Goal: Task Accomplishment & Management: Use online tool/utility

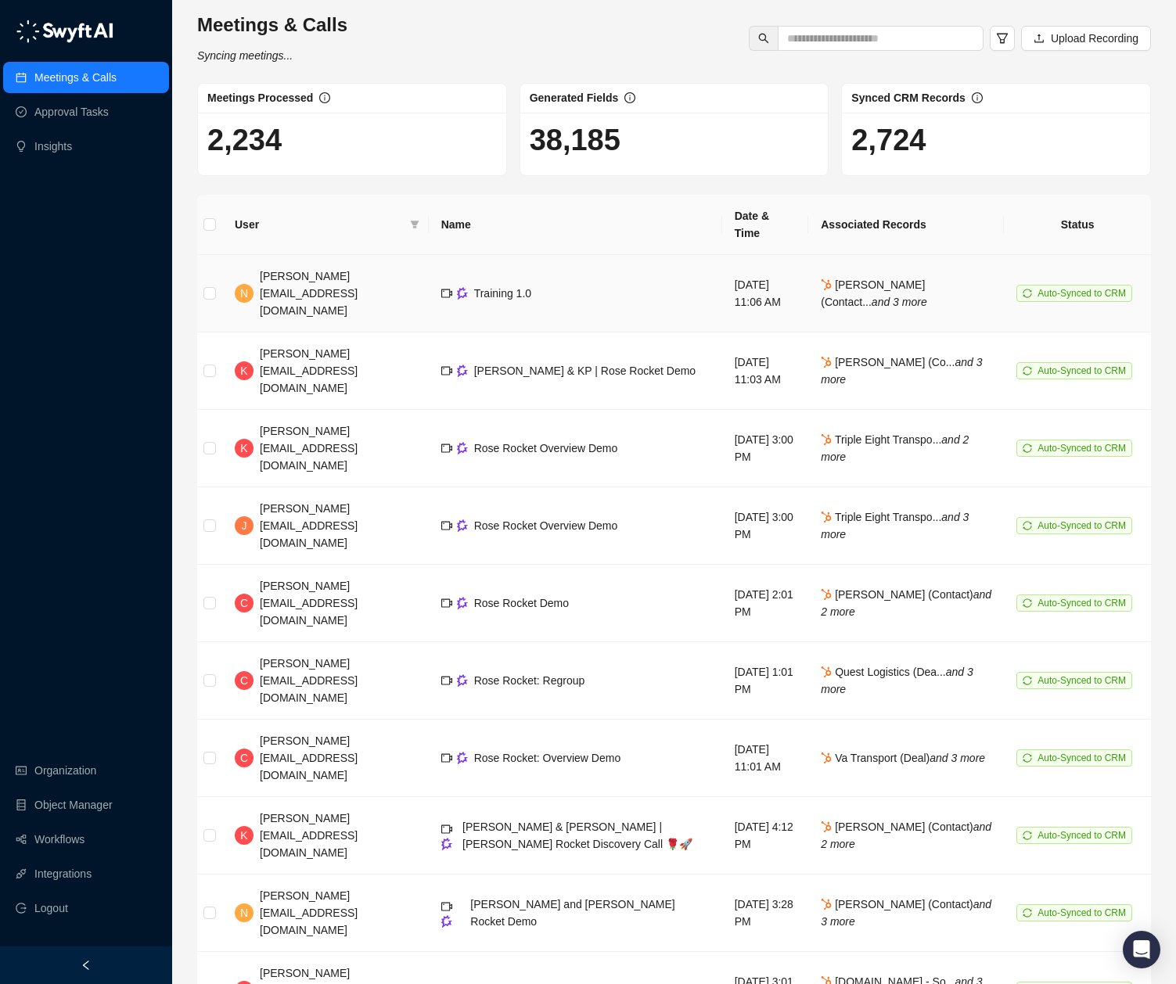
click at [511, 258] on td "Training 1.0" at bounding box center [575, 293] width 293 height 77
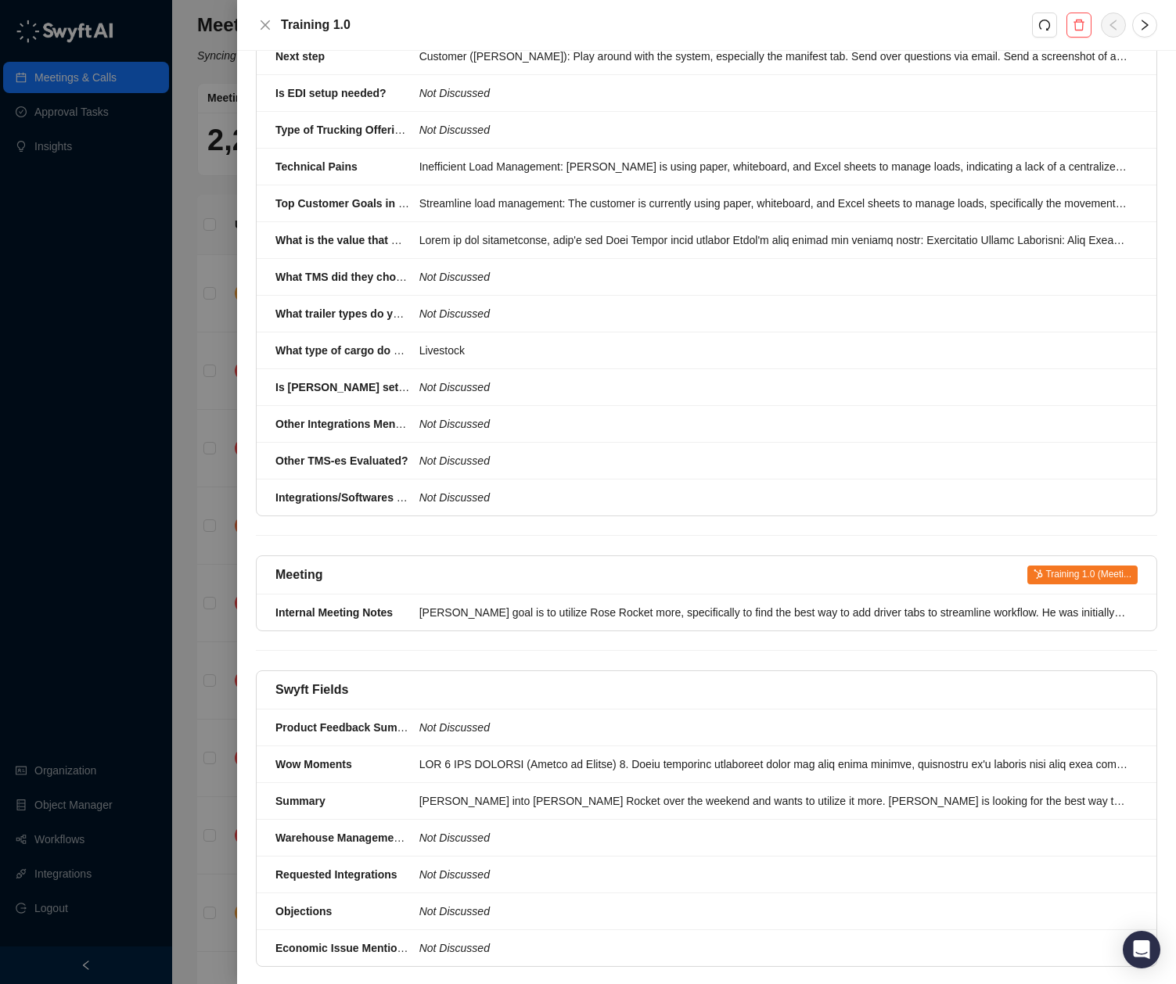
scroll to position [2066, 0]
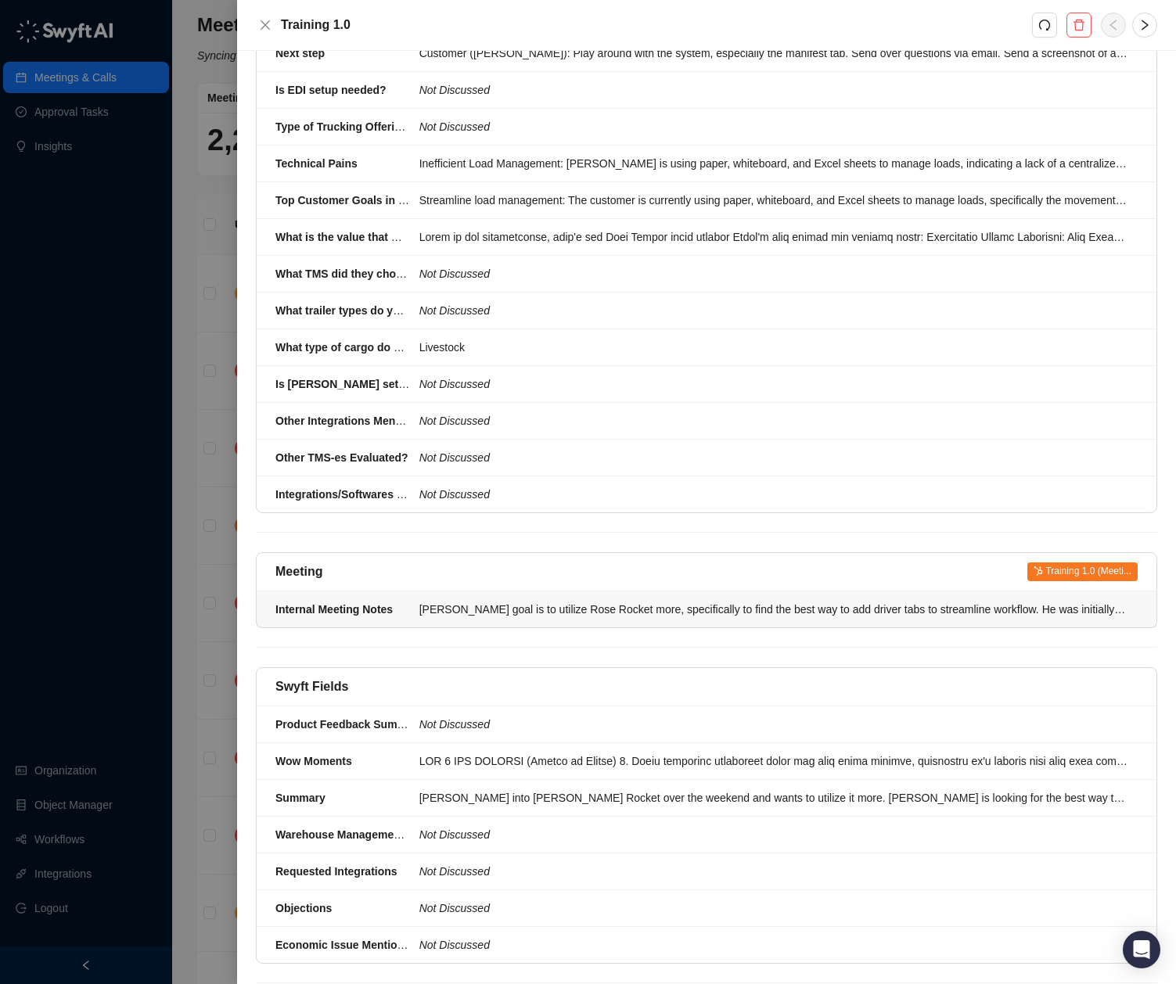
click at [670, 591] on li "Internal Meeting Notes Tyler's goal is to utilize Rose Rocket more, specificall…" at bounding box center [707, 609] width 900 height 36
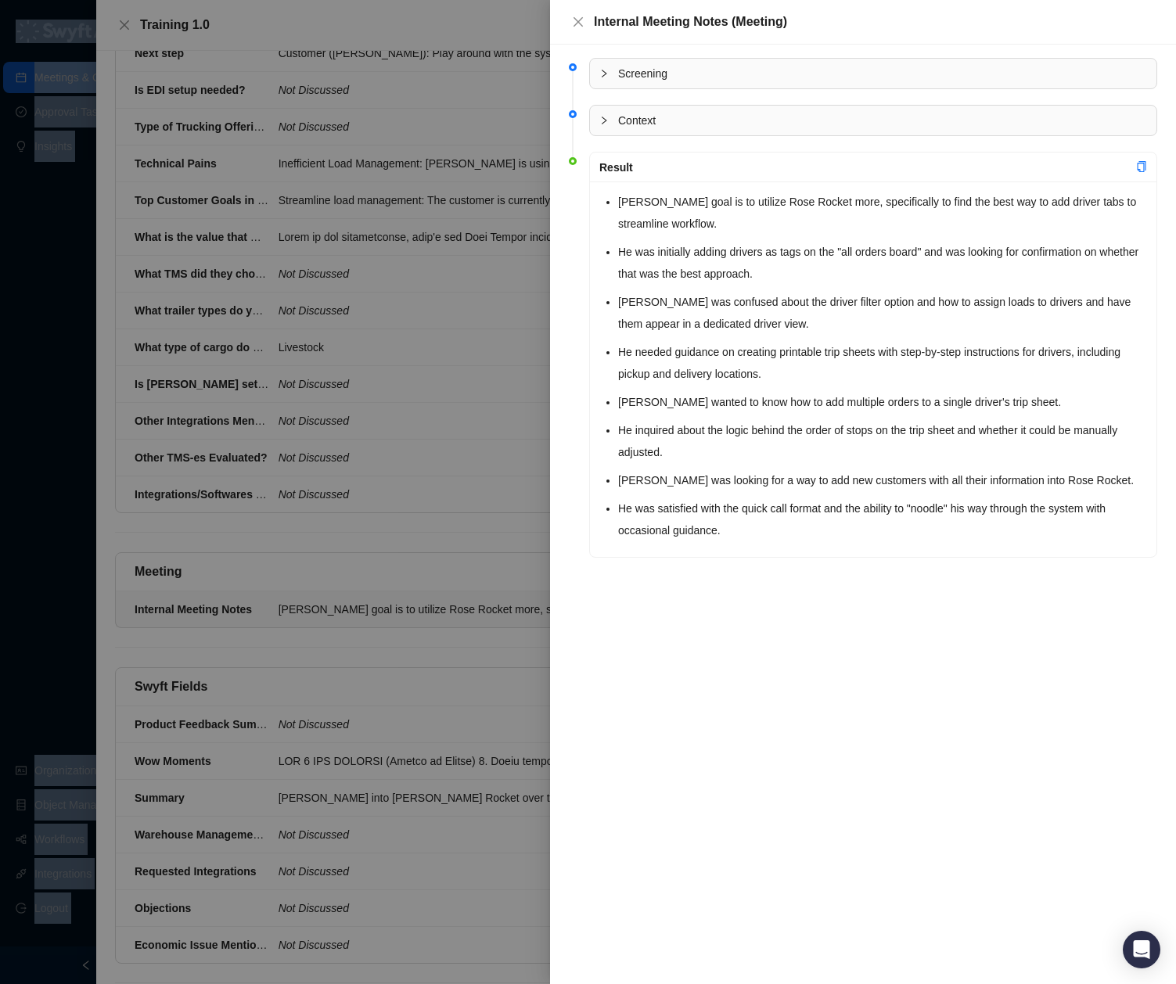
click at [670, 556] on div at bounding box center [588, 492] width 1176 height 984
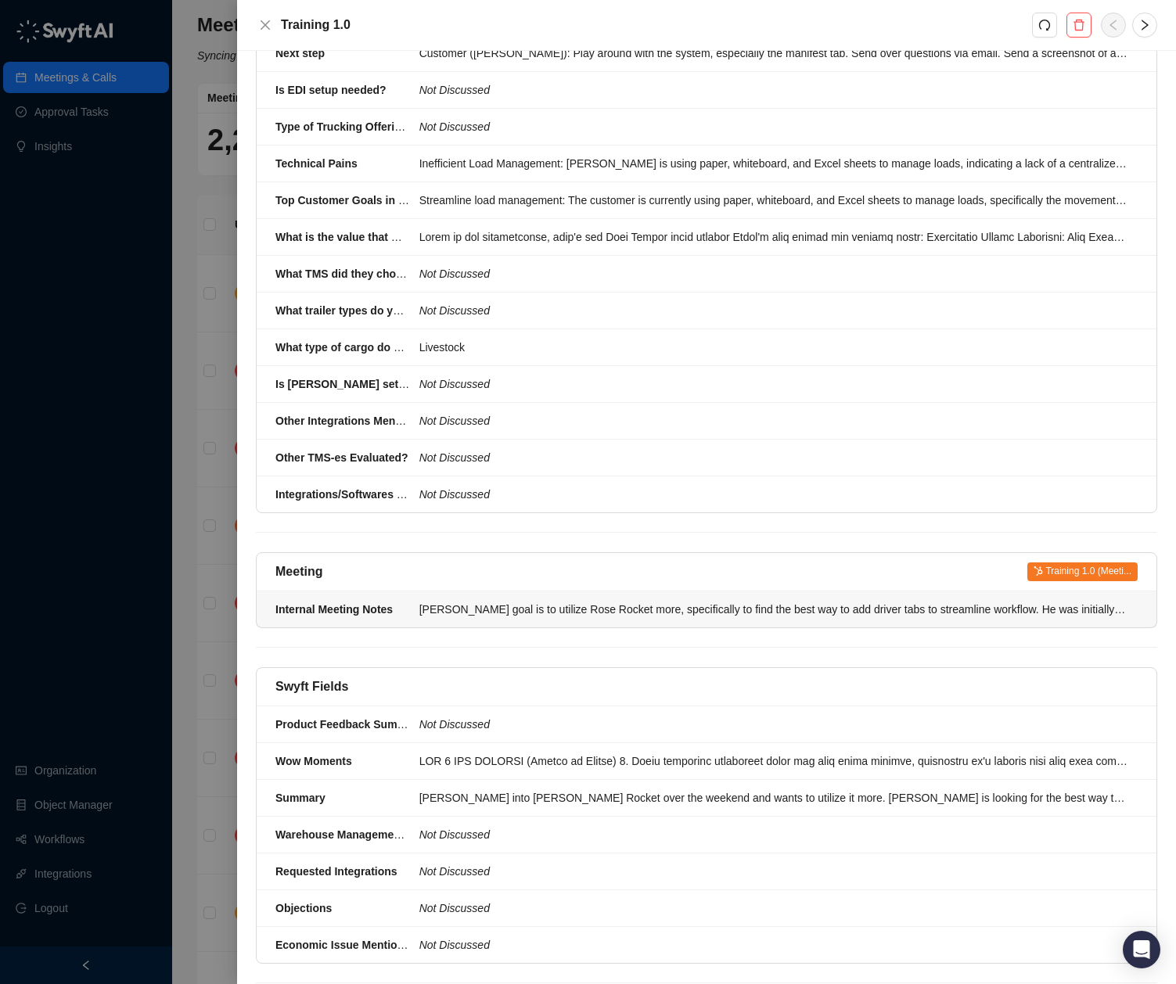
click at [675, 601] on div "Tyler's goal is to utilize Rose Rocket more, specifically to find the best way …" at bounding box center [773, 609] width 709 height 17
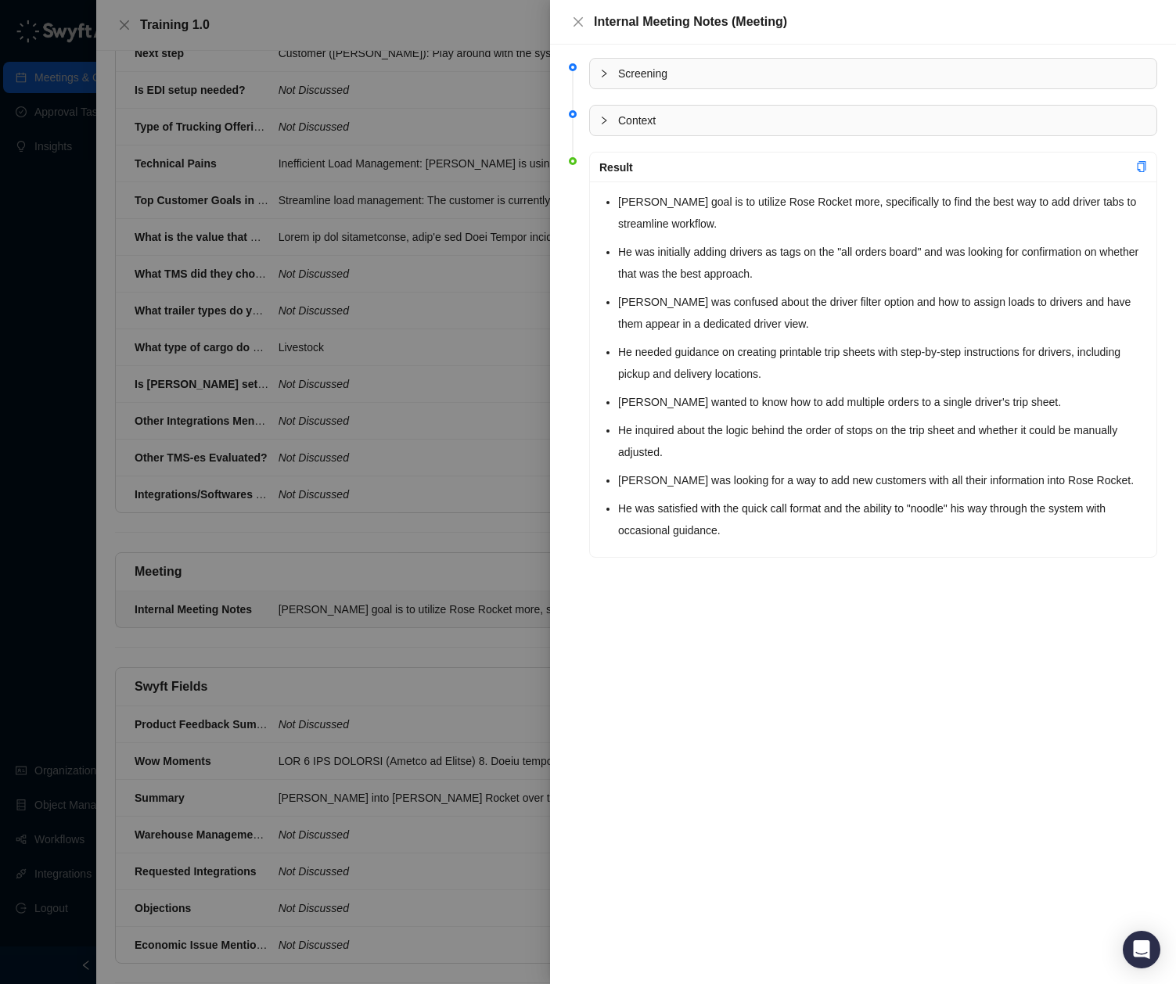
click at [444, 418] on div at bounding box center [588, 492] width 1176 height 984
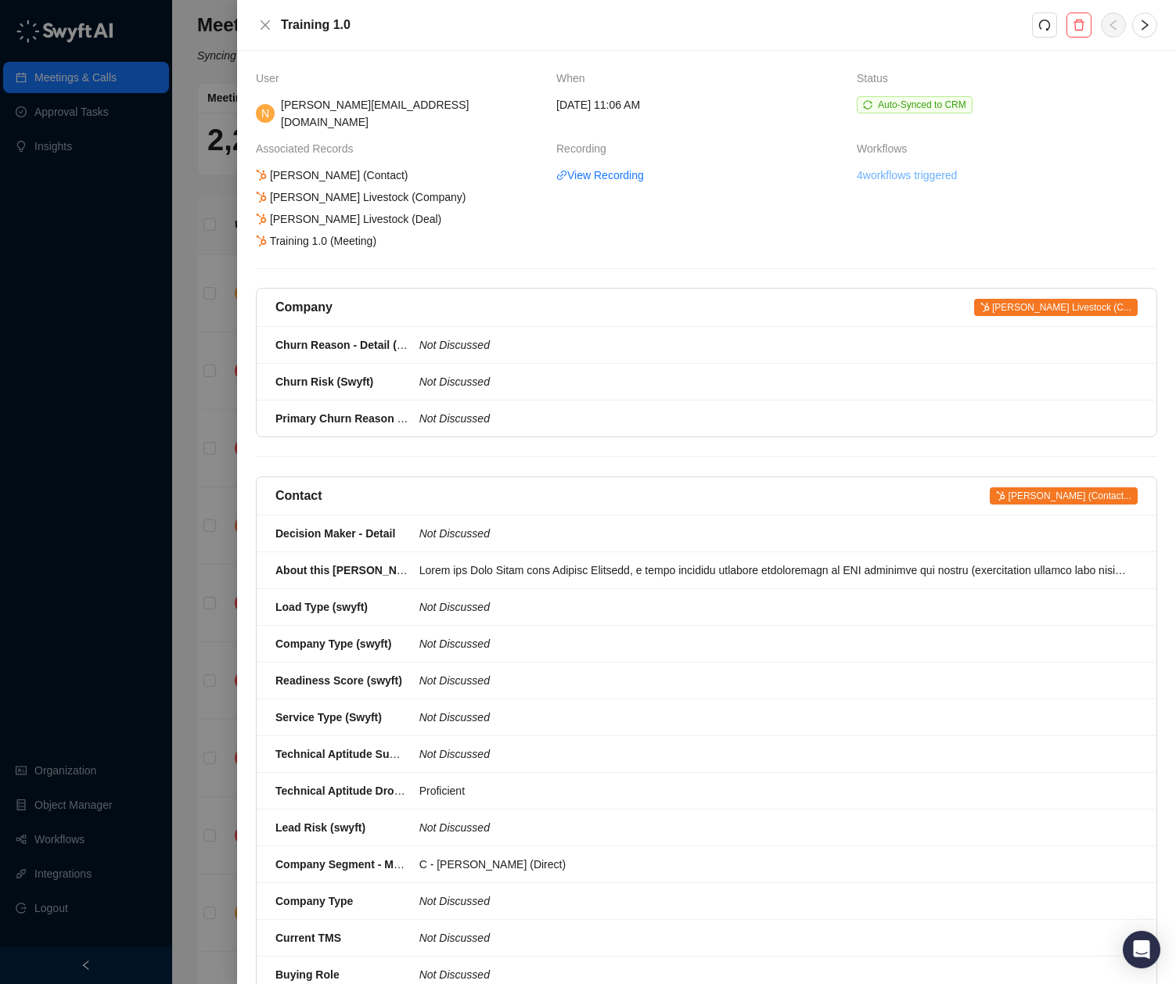
click at [889, 167] on link "4 workflows triggered" at bounding box center [907, 175] width 100 height 17
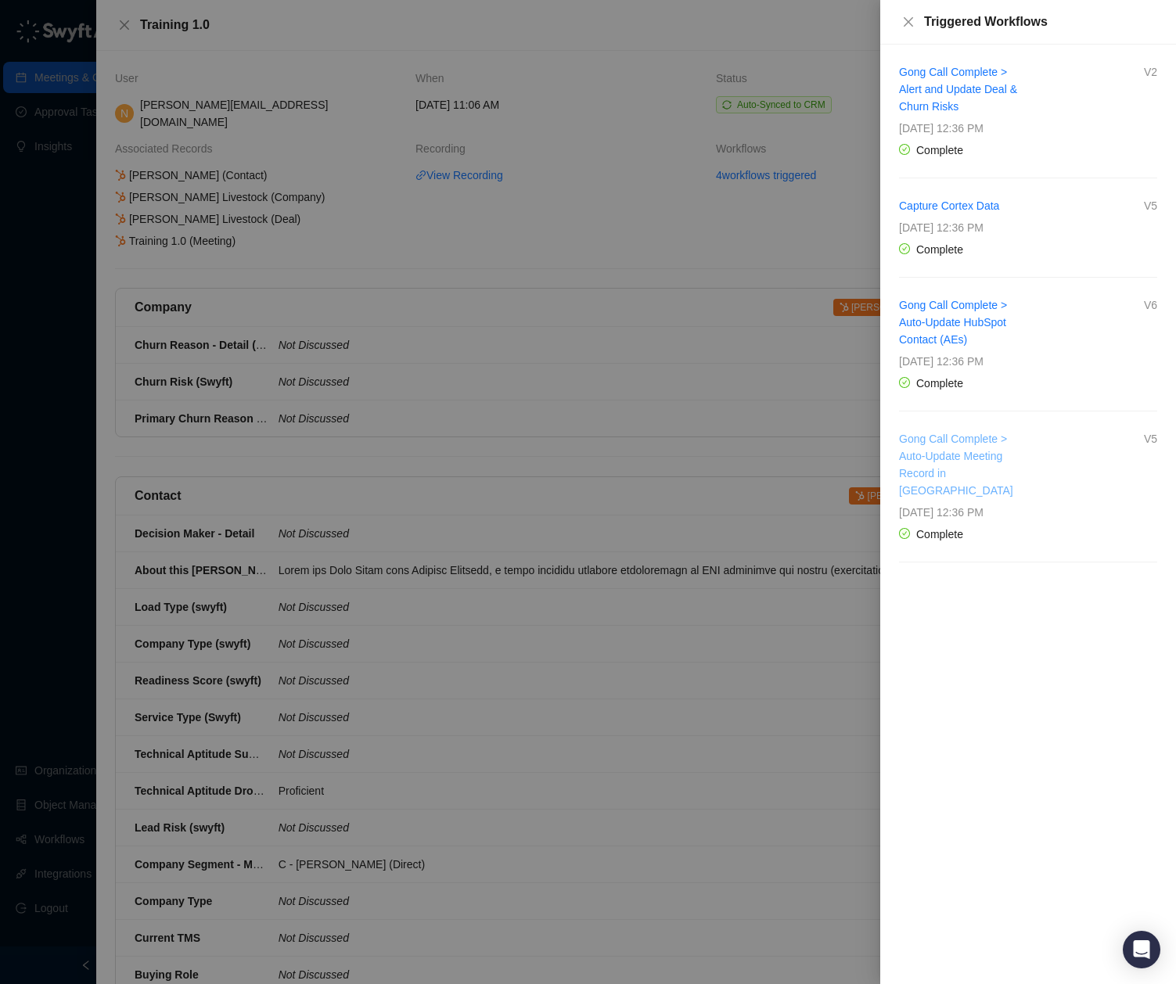
click at [965, 435] on link "Gong Call Complete > Auto-Update Meeting Record in [GEOGRAPHIC_DATA]" at bounding box center [956, 465] width 114 height 64
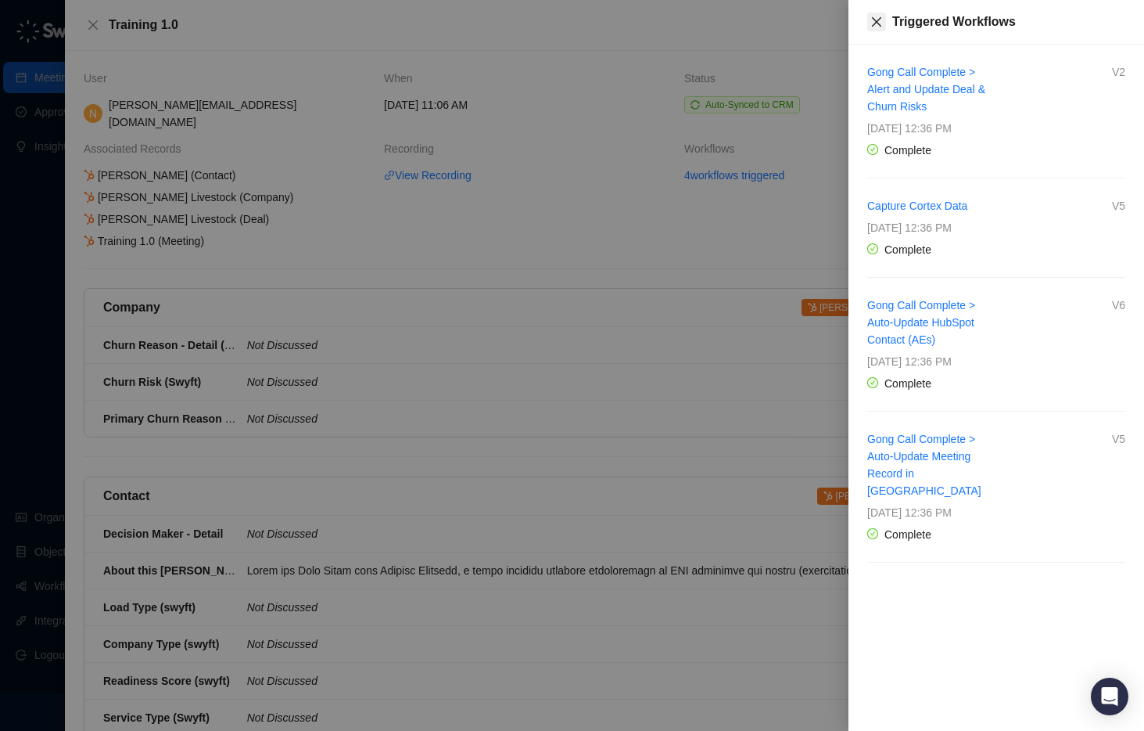
click at [871, 21] on icon "close" at bounding box center [877, 22] width 13 height 13
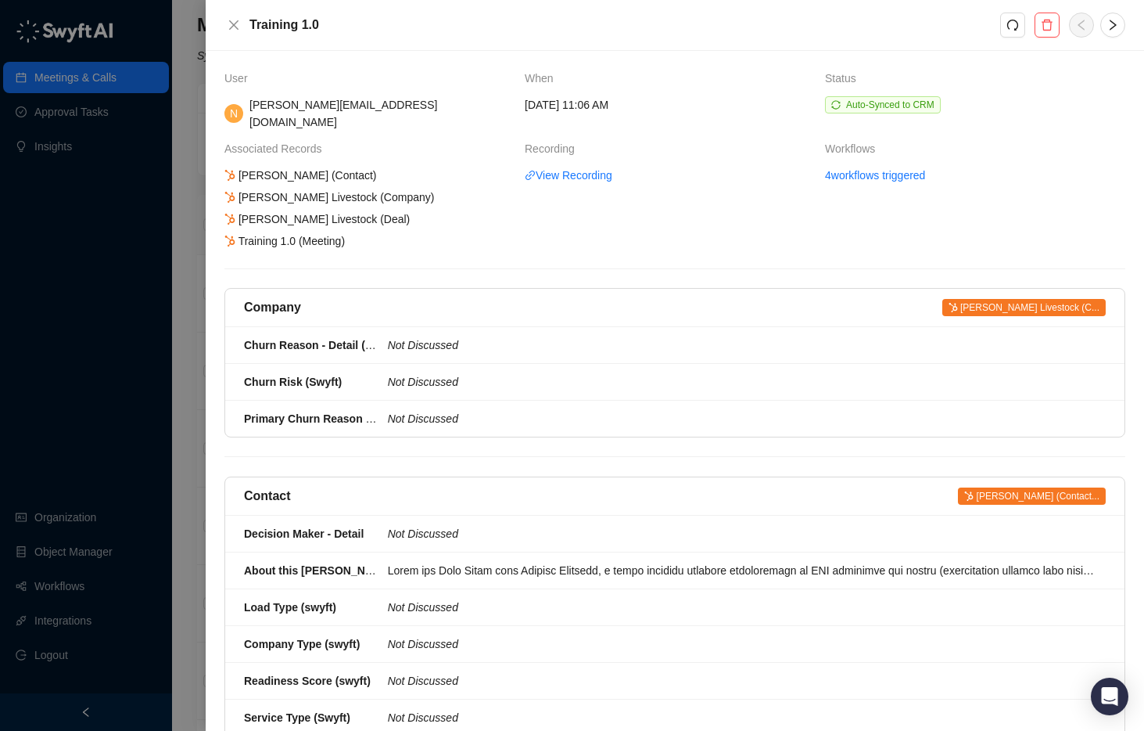
click at [990, 487] on span "Tyler Bixby (Contact..." at bounding box center [1032, 495] width 148 height 17
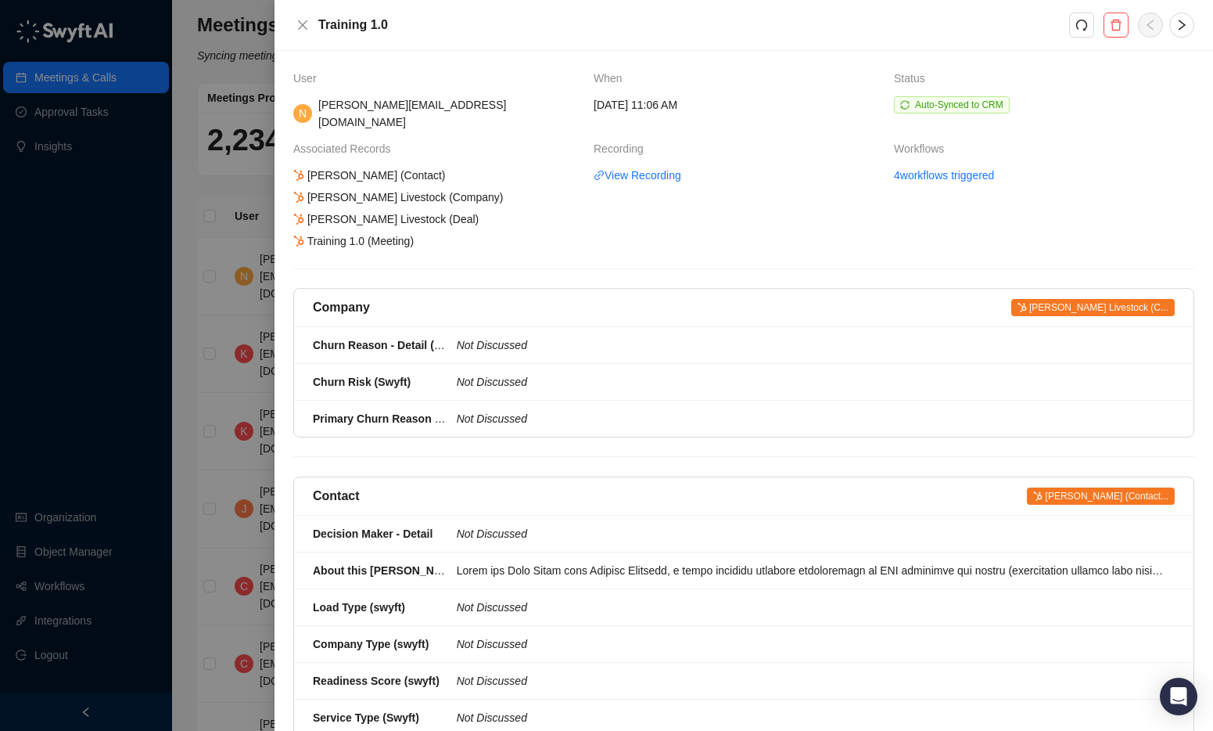
click at [295, 14] on div "Training 1.0" at bounding box center [744, 25] width 939 height 51
click at [304, 20] on icon "close" at bounding box center [302, 25] width 13 height 13
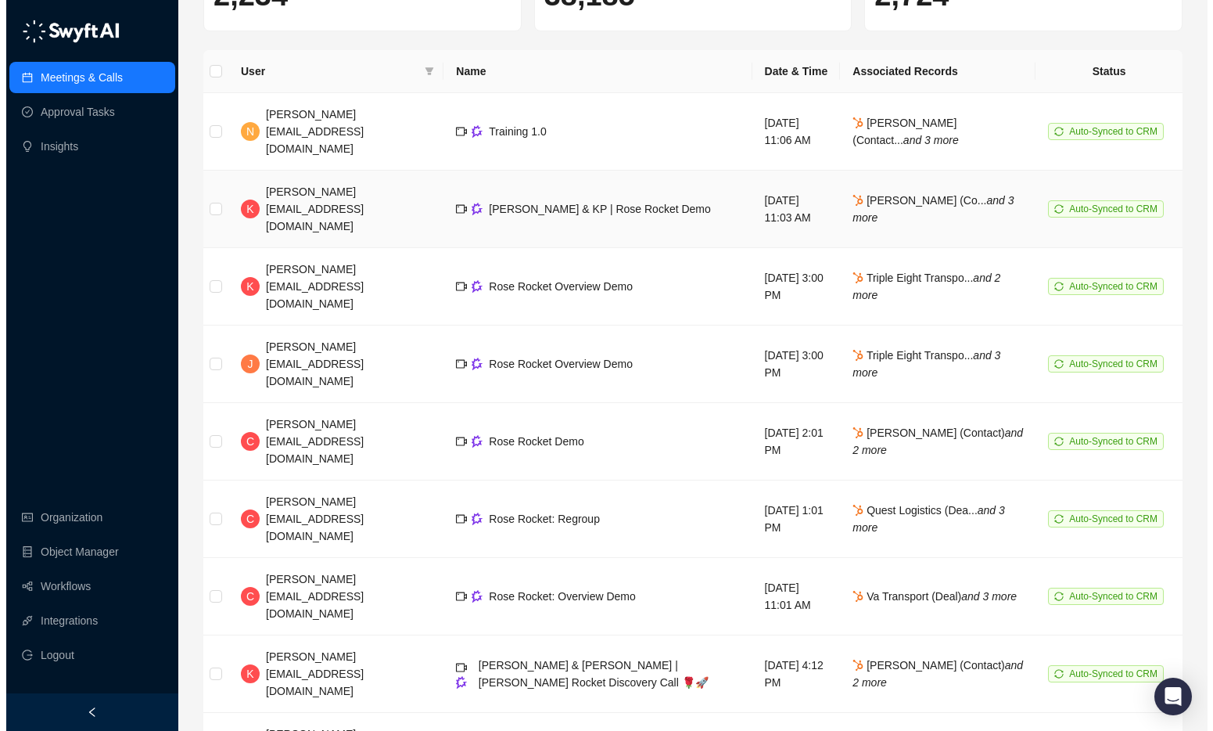
scroll to position [145, 0]
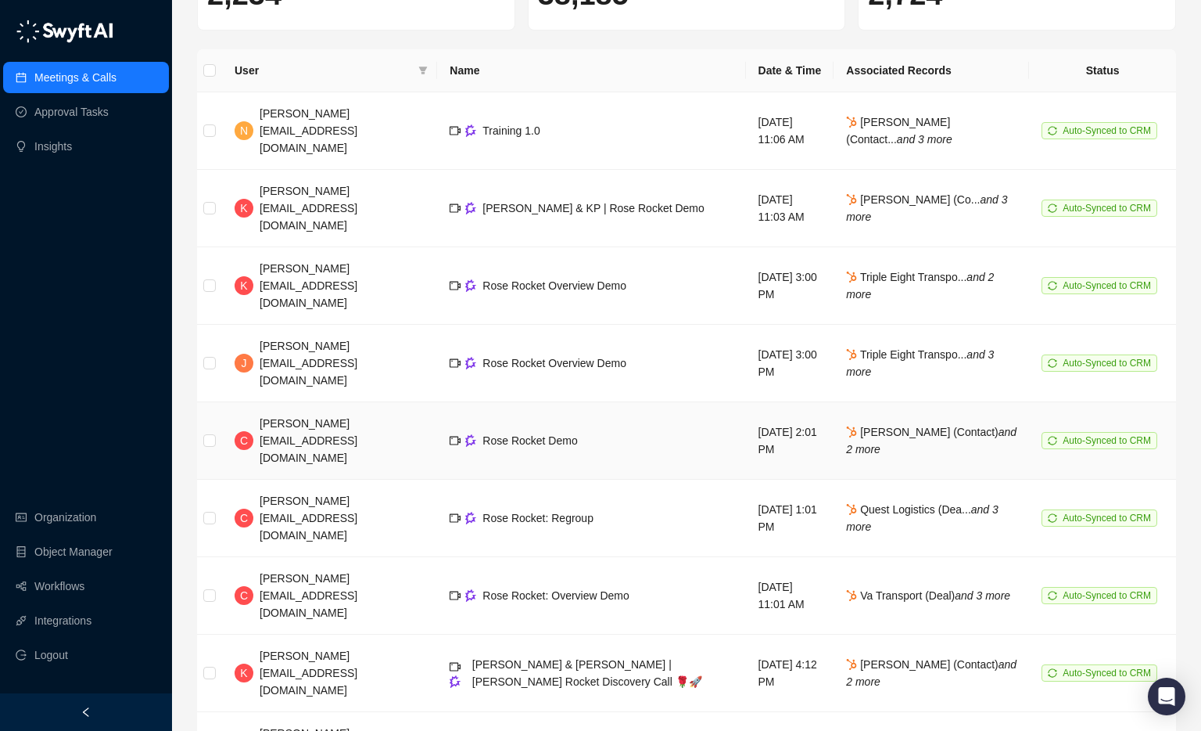
click at [551, 402] on td "Rose Rocket Demo" at bounding box center [591, 440] width 308 height 77
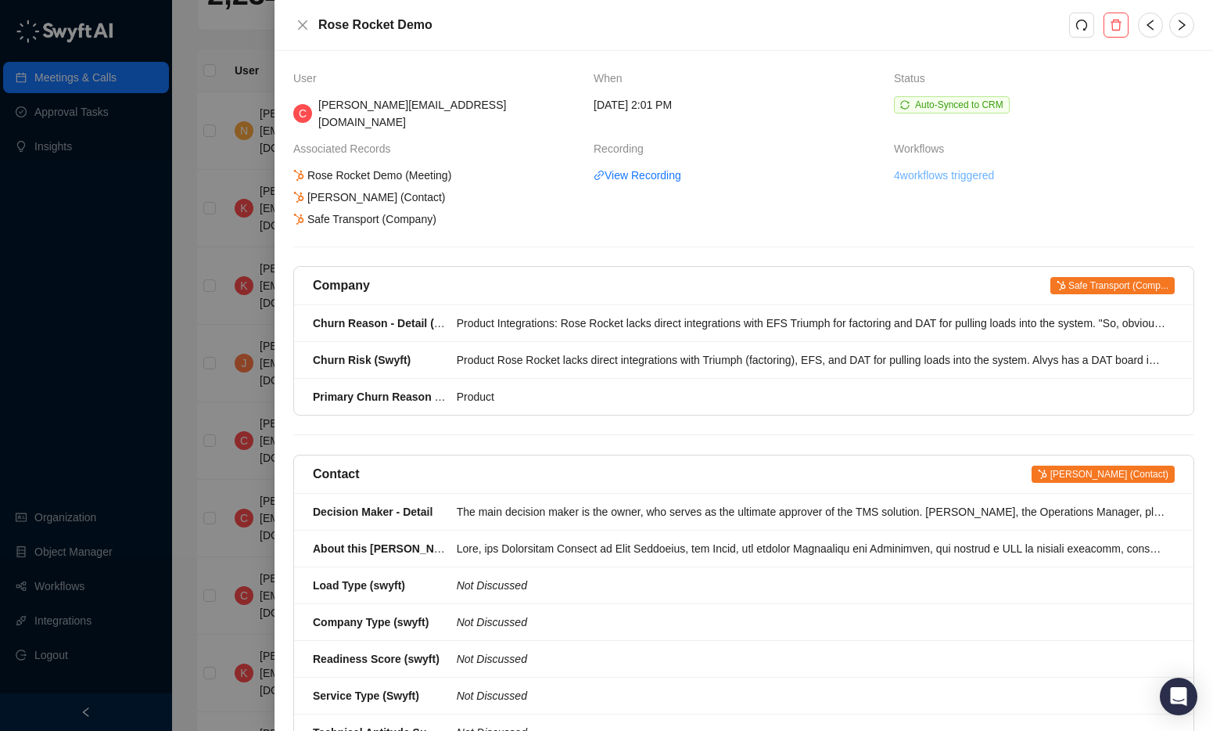
click at [934, 167] on link "4 workflows triggered" at bounding box center [944, 175] width 100 height 17
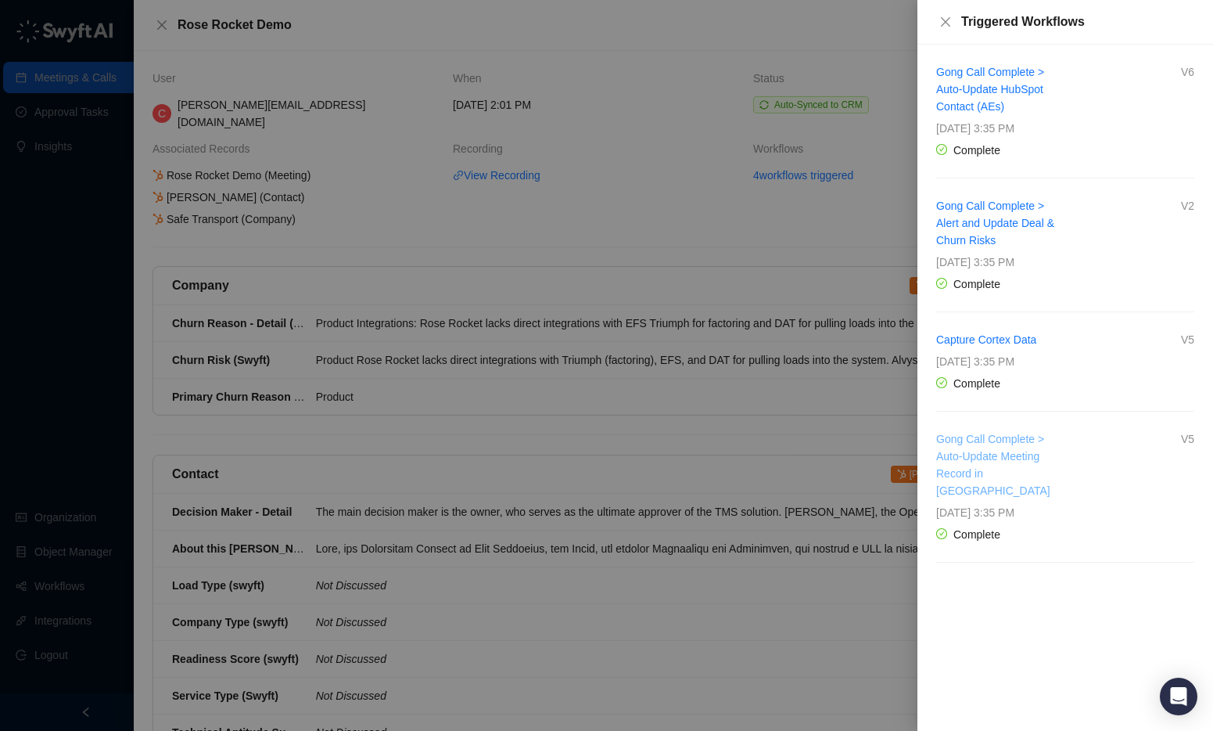
click at [997, 465] on link "Gong Call Complete > Auto-Update Meeting Record in [GEOGRAPHIC_DATA]" at bounding box center [993, 465] width 114 height 64
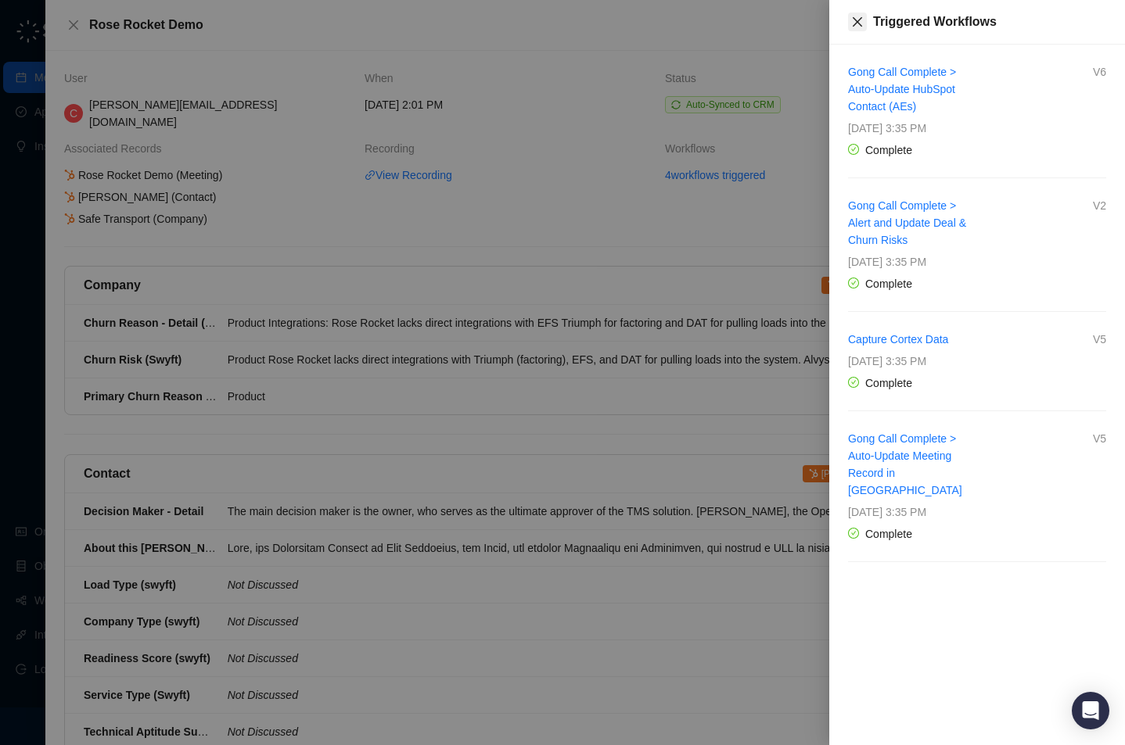
click at [857, 23] on icon "close" at bounding box center [857, 22] width 13 height 13
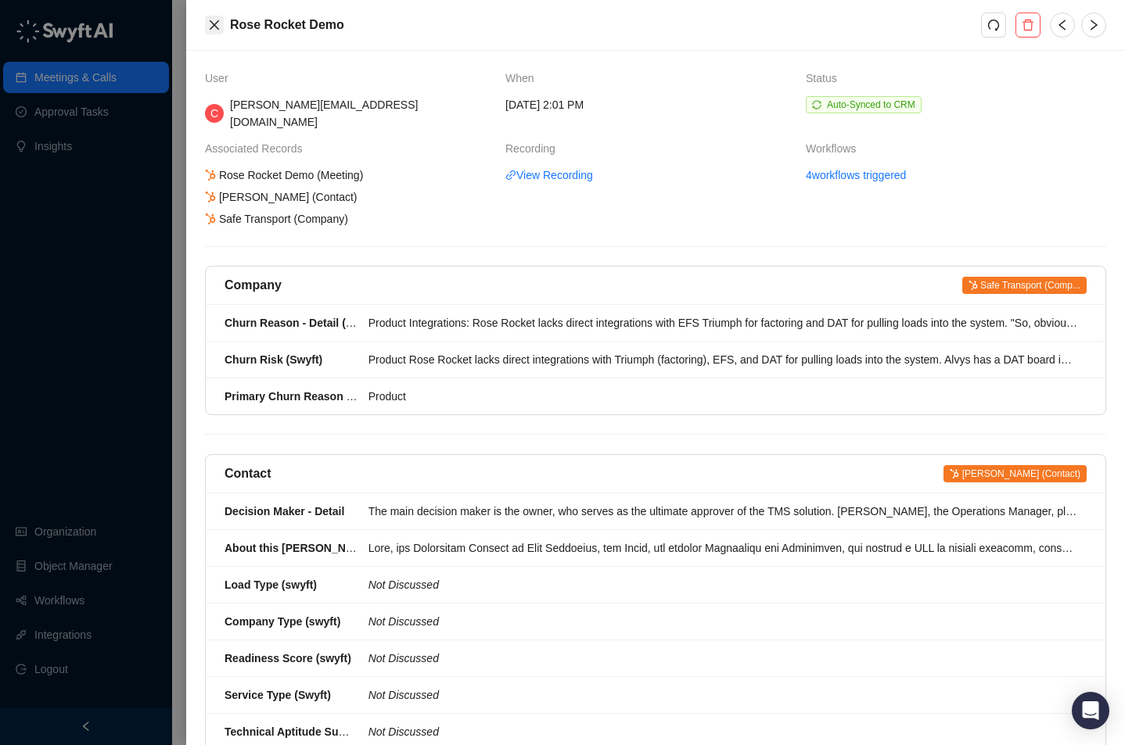
click at [220, 26] on icon "close" at bounding box center [214, 25] width 13 height 13
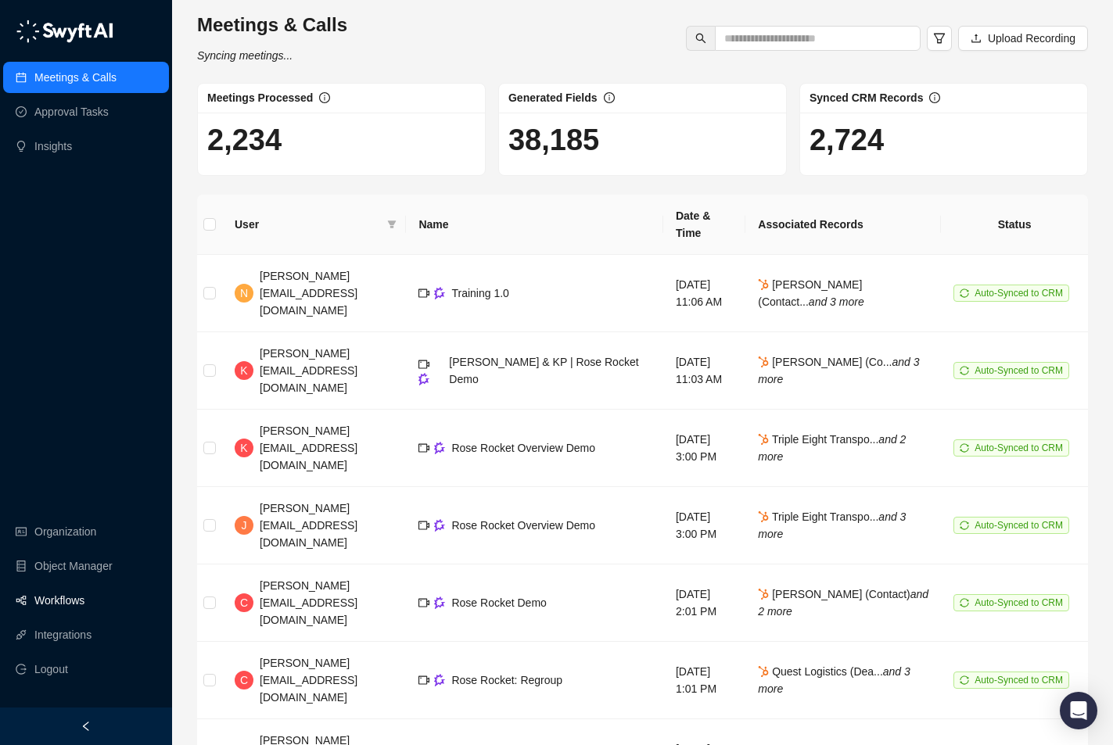
click at [74, 597] on link "Workflows" at bounding box center [59, 600] width 50 height 31
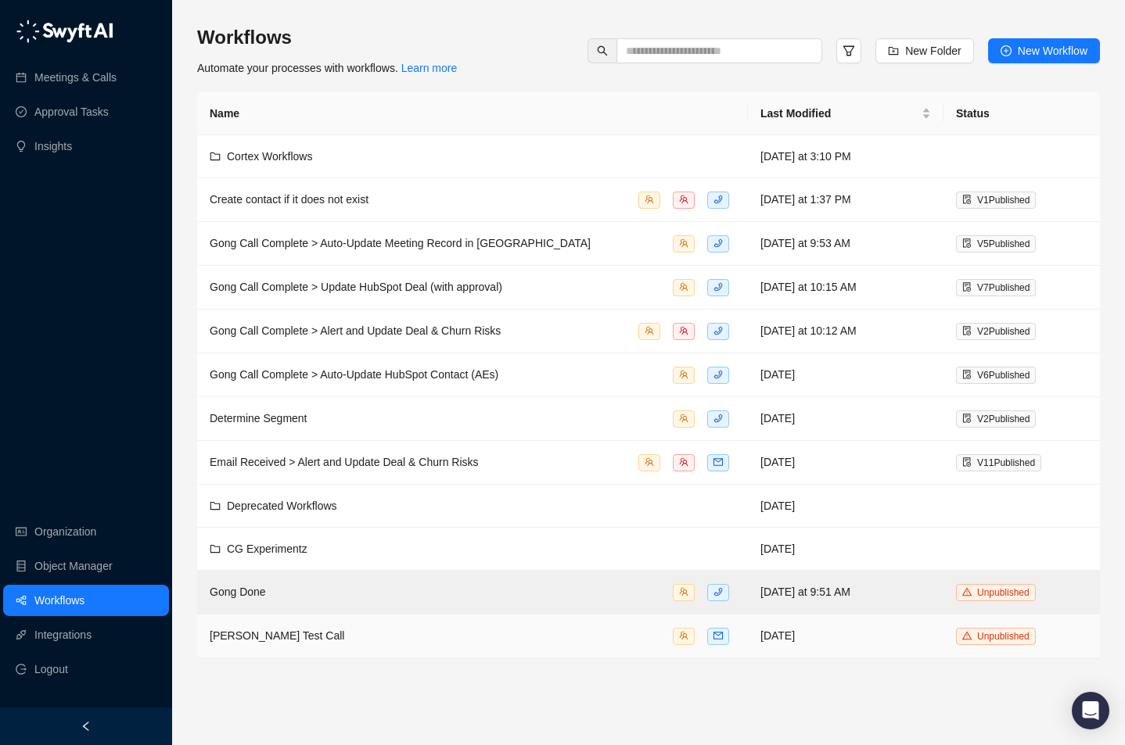
click at [482, 634] on div "Leah Test Call" at bounding box center [473, 636] width 526 height 18
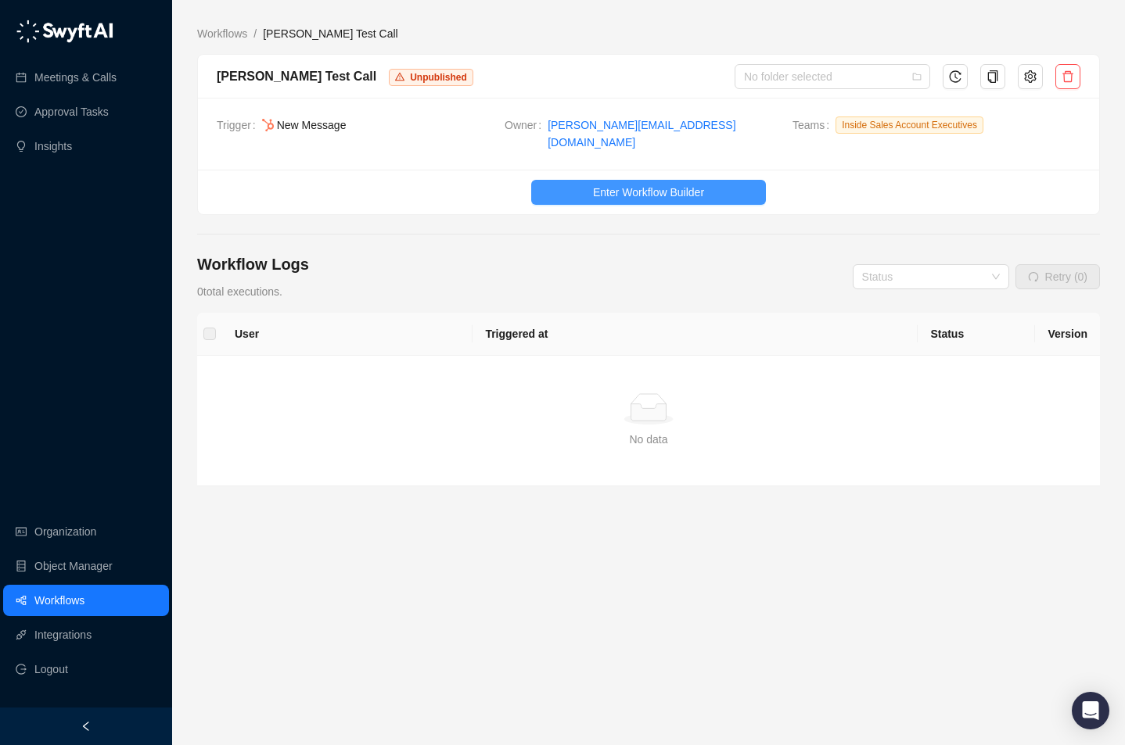
click at [699, 189] on span "Enter Workflow Builder" at bounding box center [648, 192] width 111 height 17
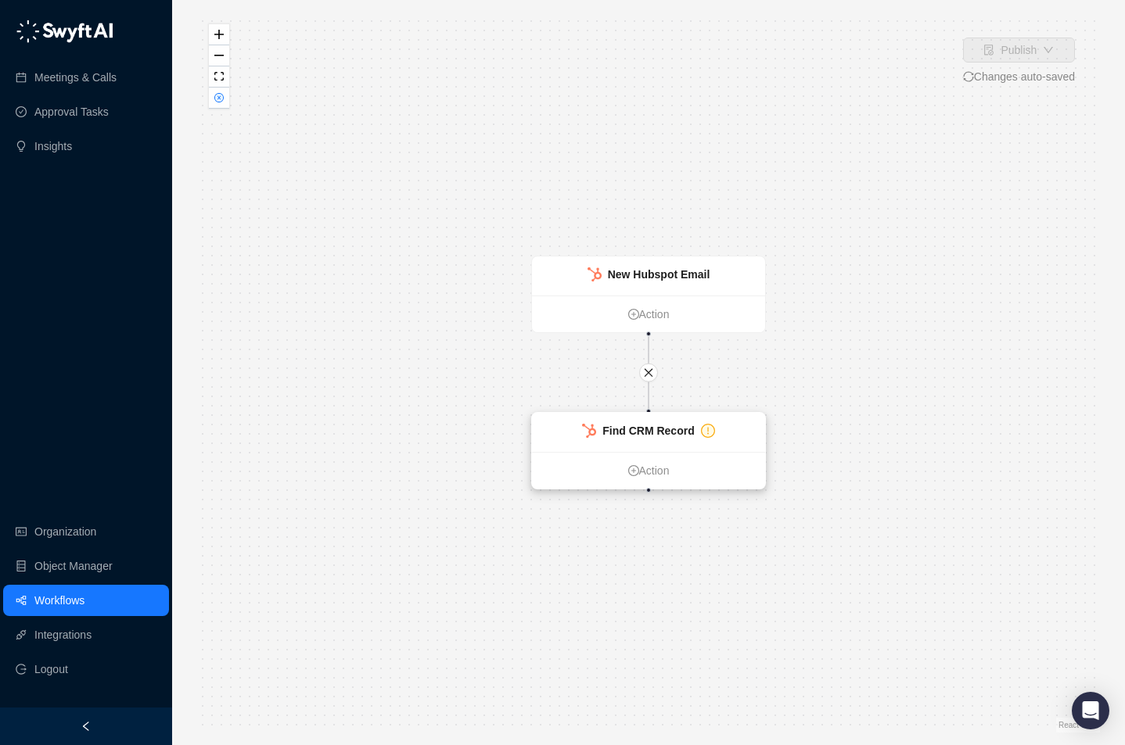
click at [699, 450] on div "Find CRM Record" at bounding box center [648, 432] width 233 height 39
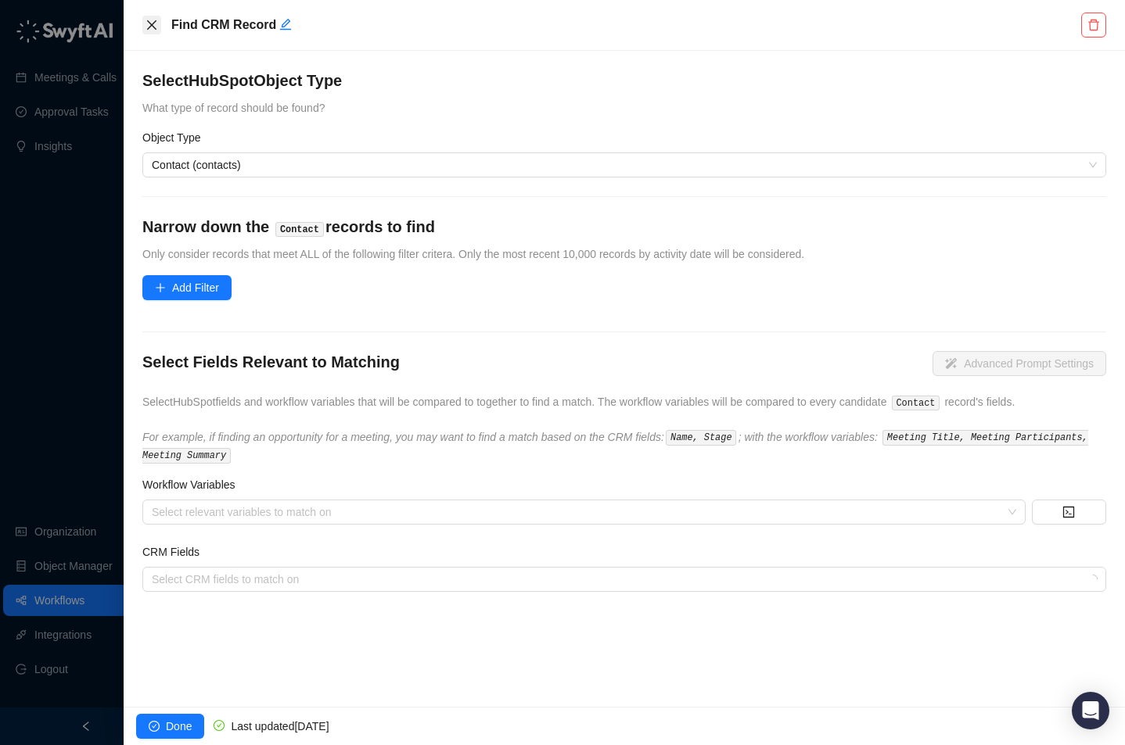
click at [153, 22] on icon "close" at bounding box center [151, 25] width 13 height 13
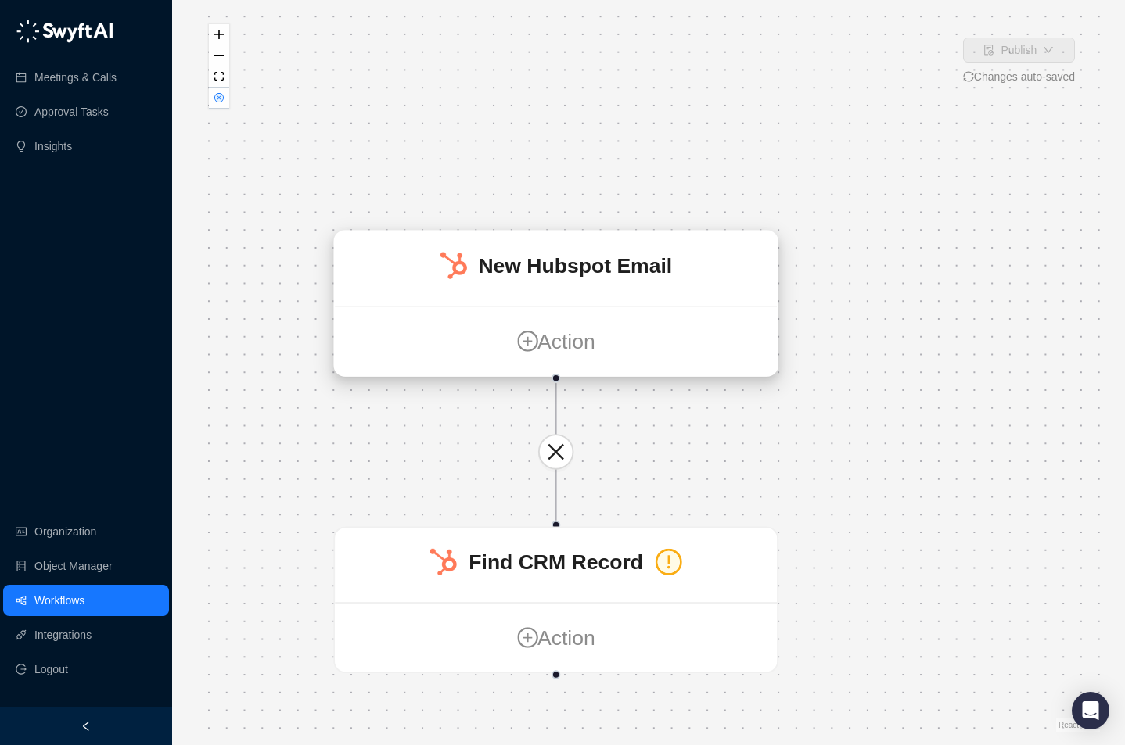
click at [633, 279] on div "New Hubspot Email" at bounding box center [575, 266] width 194 height 33
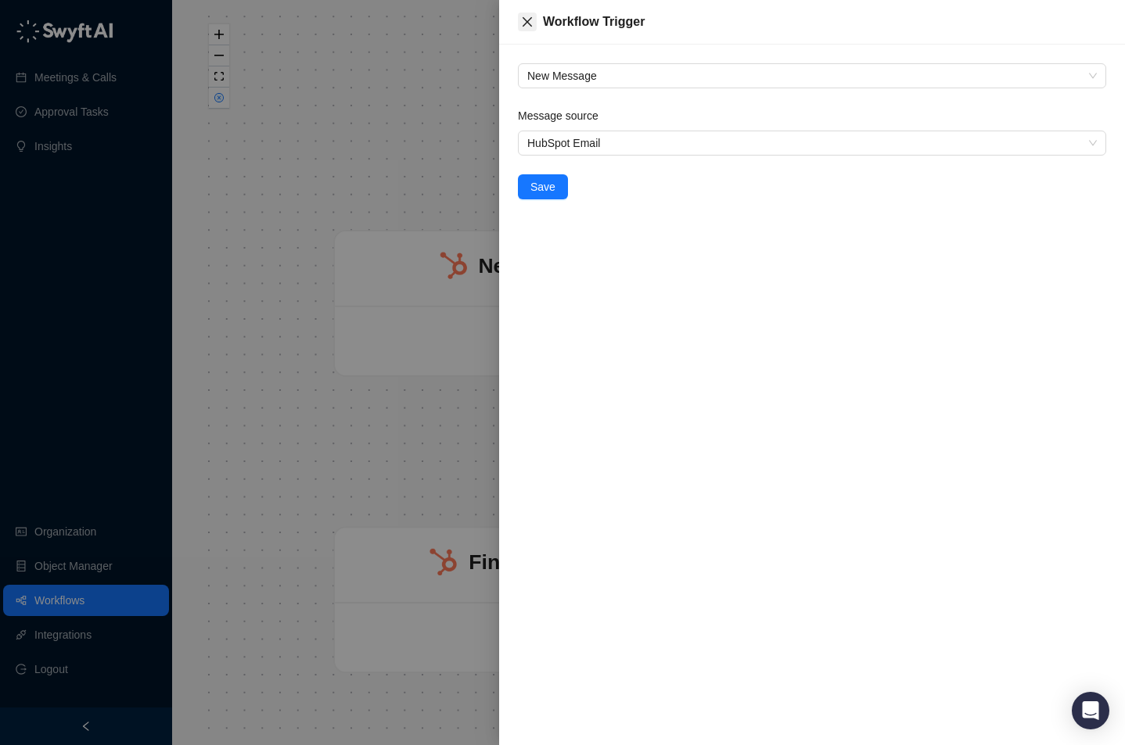
click at [534, 14] on button "Close" at bounding box center [527, 22] width 19 height 19
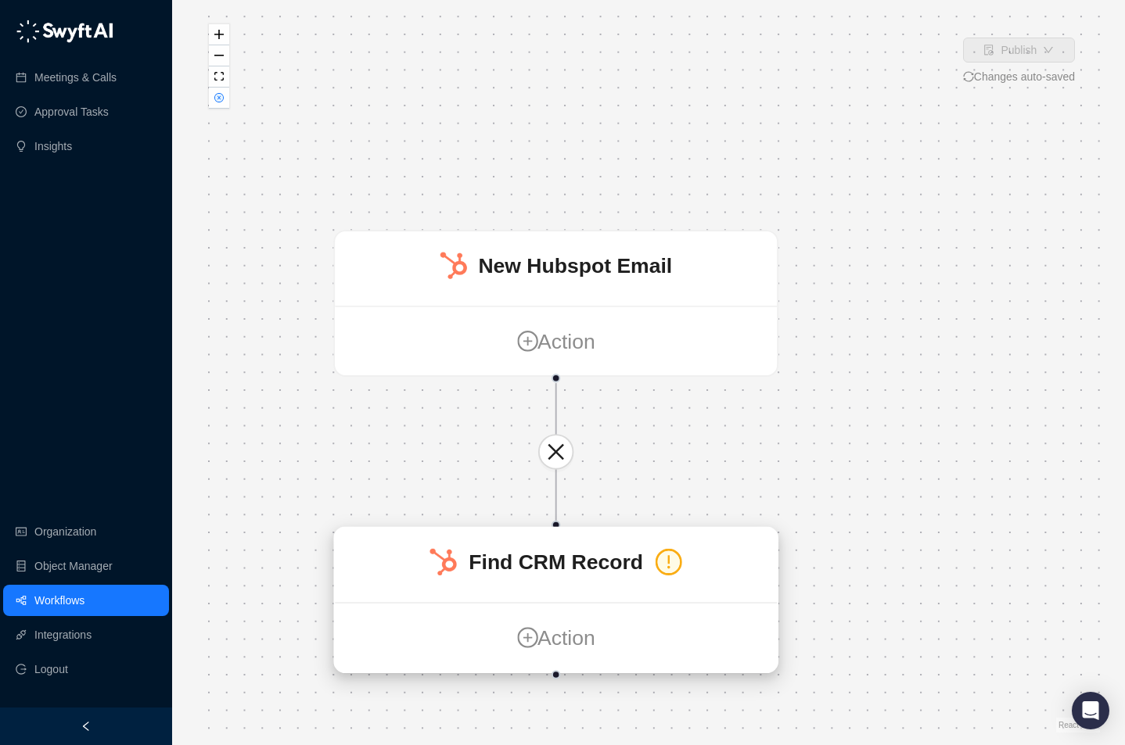
click at [544, 562] on strong "Find CRM Record" at bounding box center [556, 562] width 174 height 23
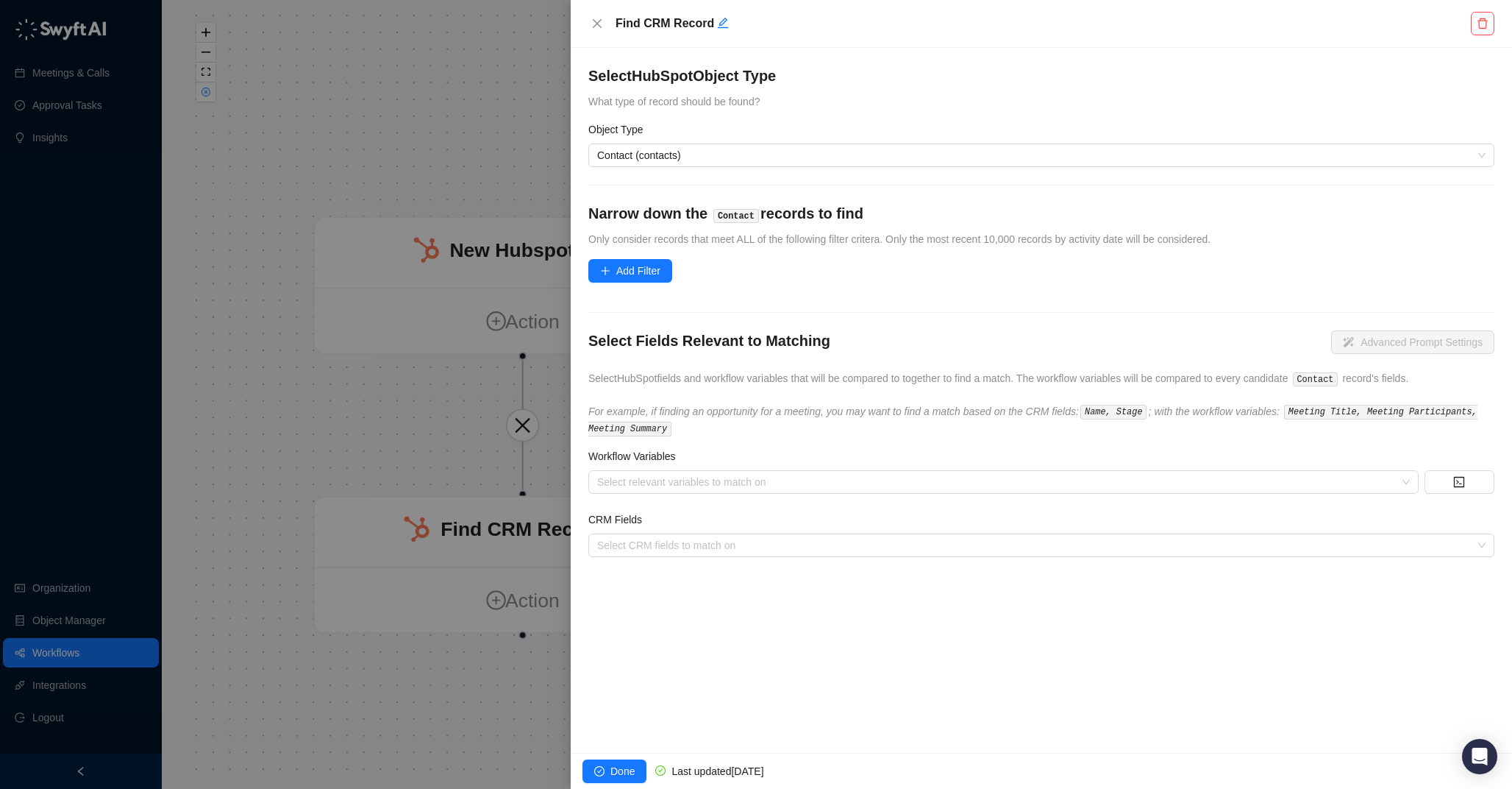
click at [396, 84] on div at bounding box center [756, 394] width 1512 height 789
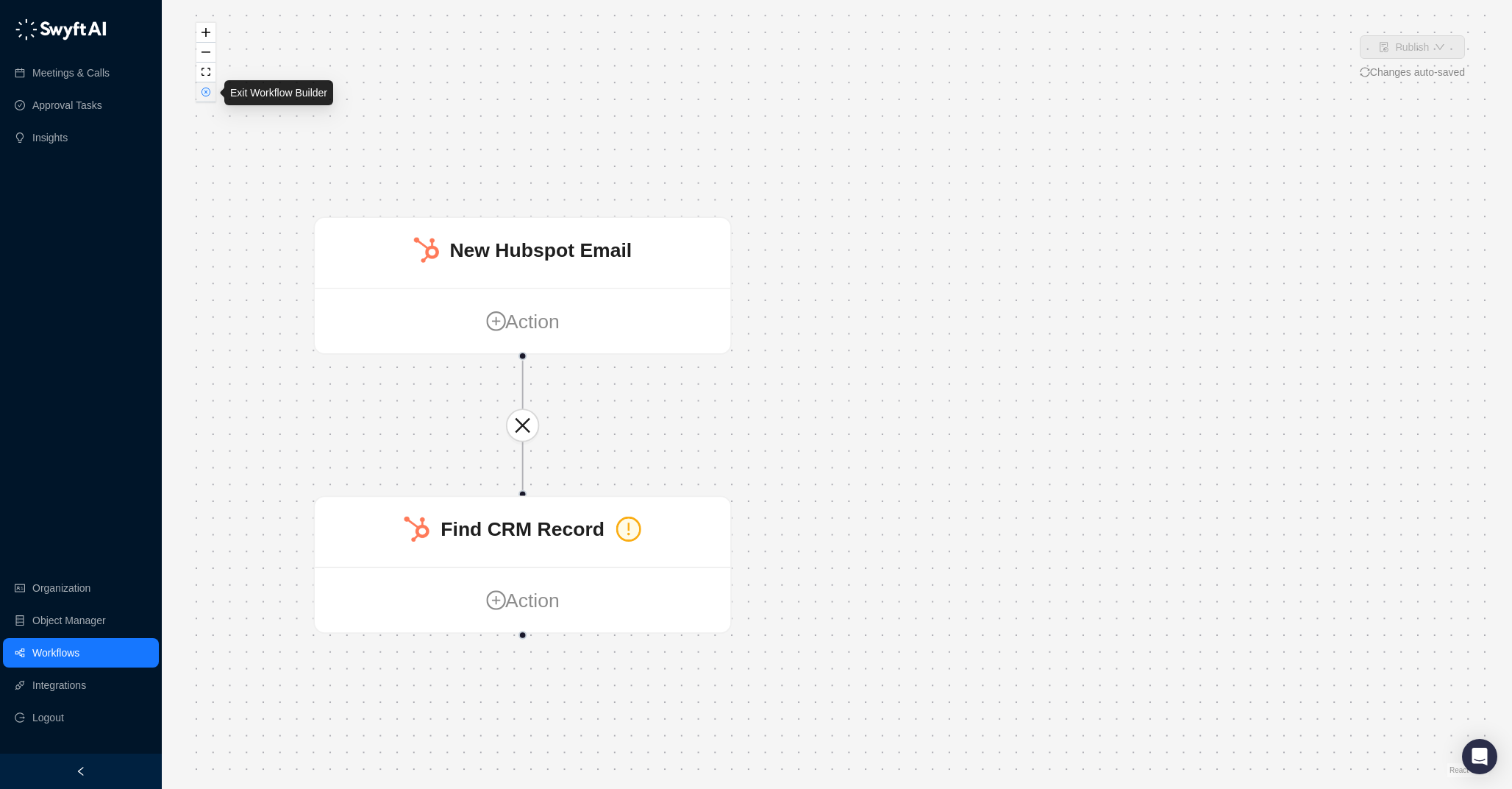
click at [201, 95] on icon "close-circle" at bounding box center [205, 91] width 8 height 8
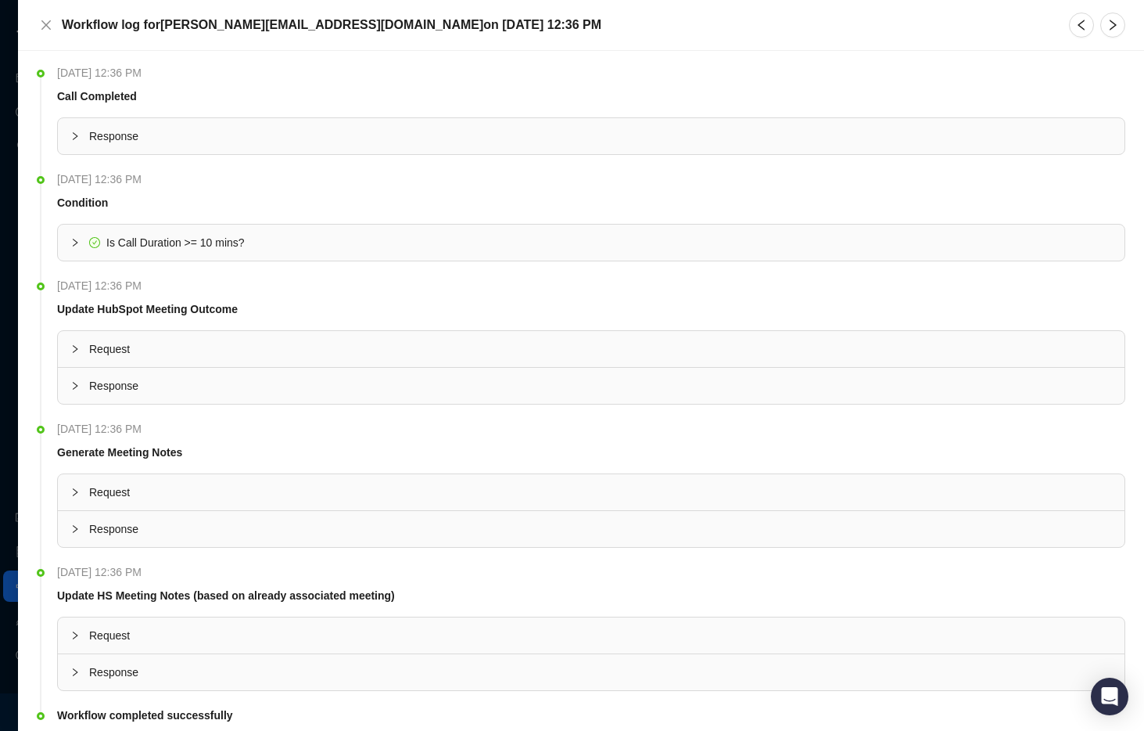
scroll to position [53, 0]
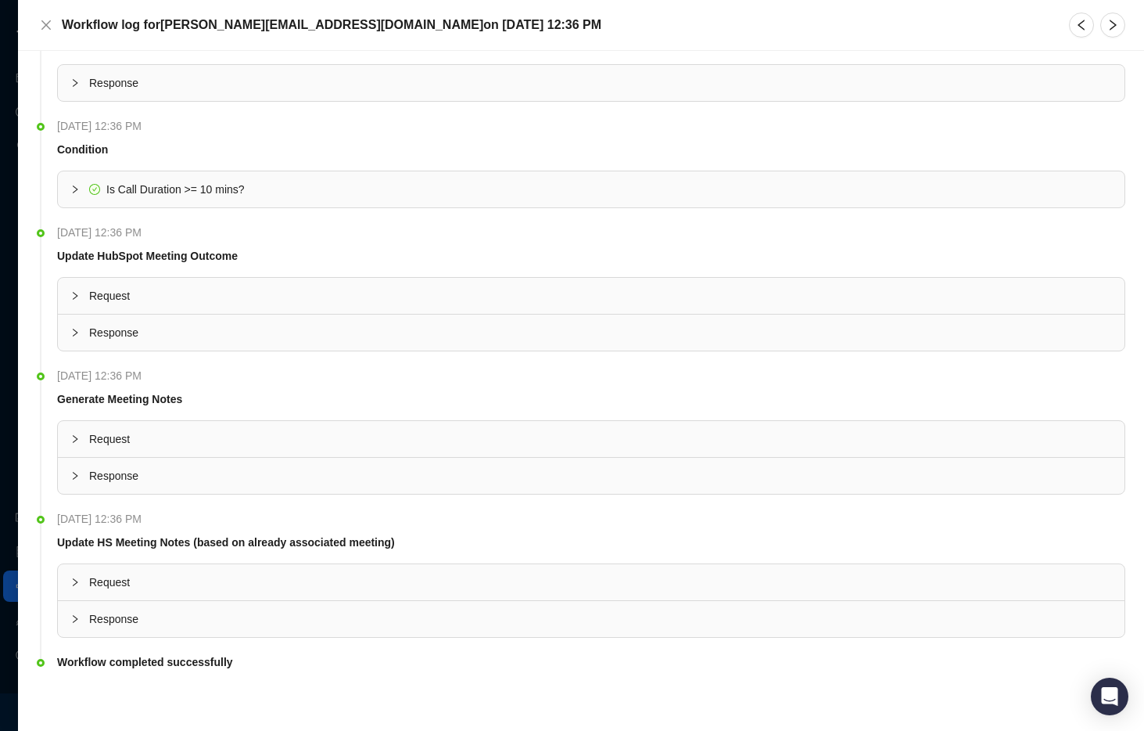
click at [149, 300] on span "Request" at bounding box center [600, 295] width 1023 height 17
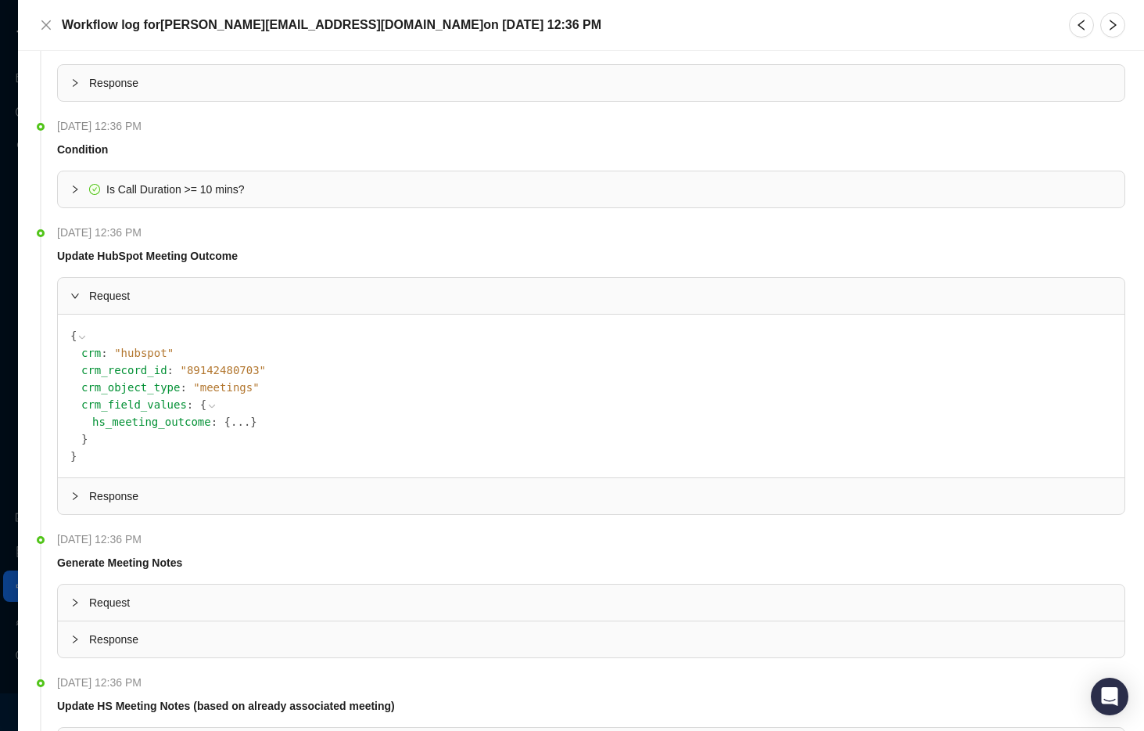
click at [231, 424] on button "..." at bounding box center [241, 421] width 20 height 17
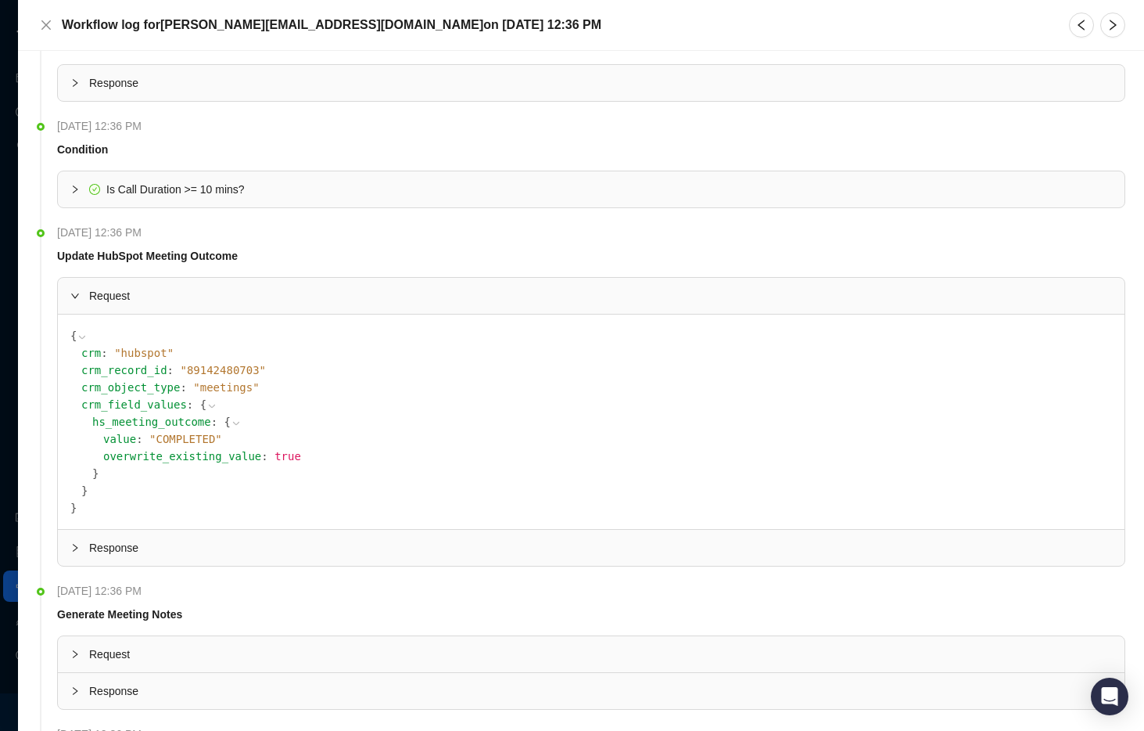
click at [231, 425] on icon at bounding box center [236, 423] width 11 height 11
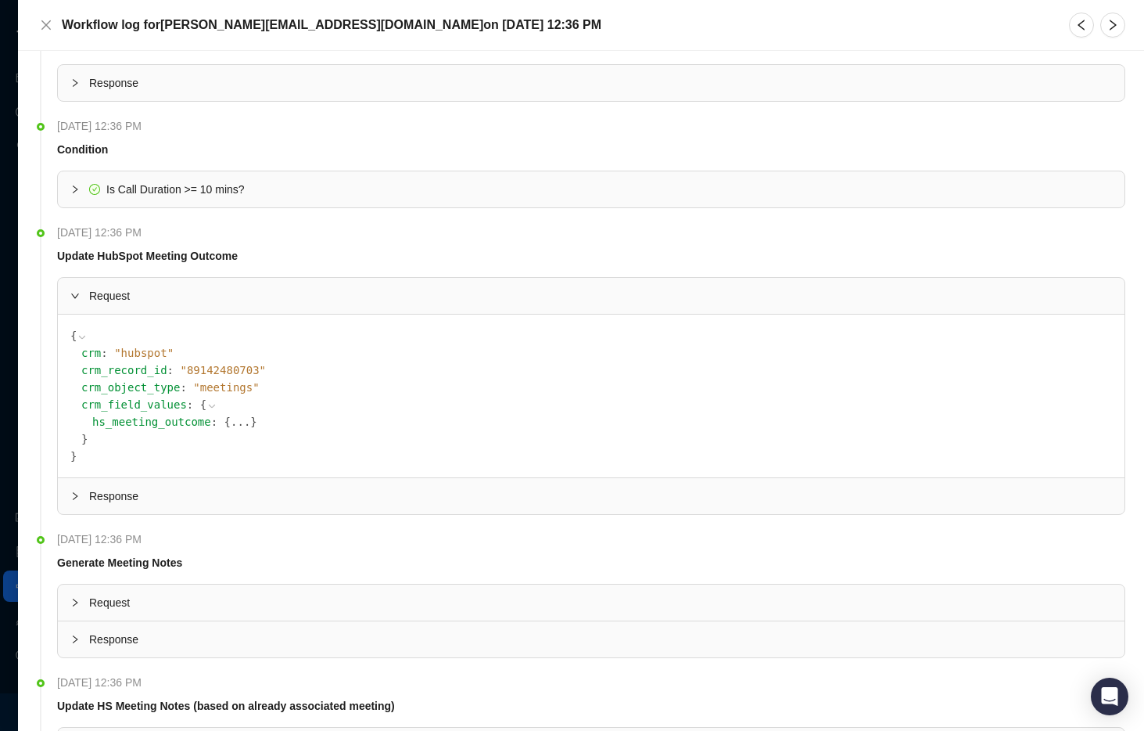
click at [142, 497] on span "Response" at bounding box center [600, 495] width 1023 height 17
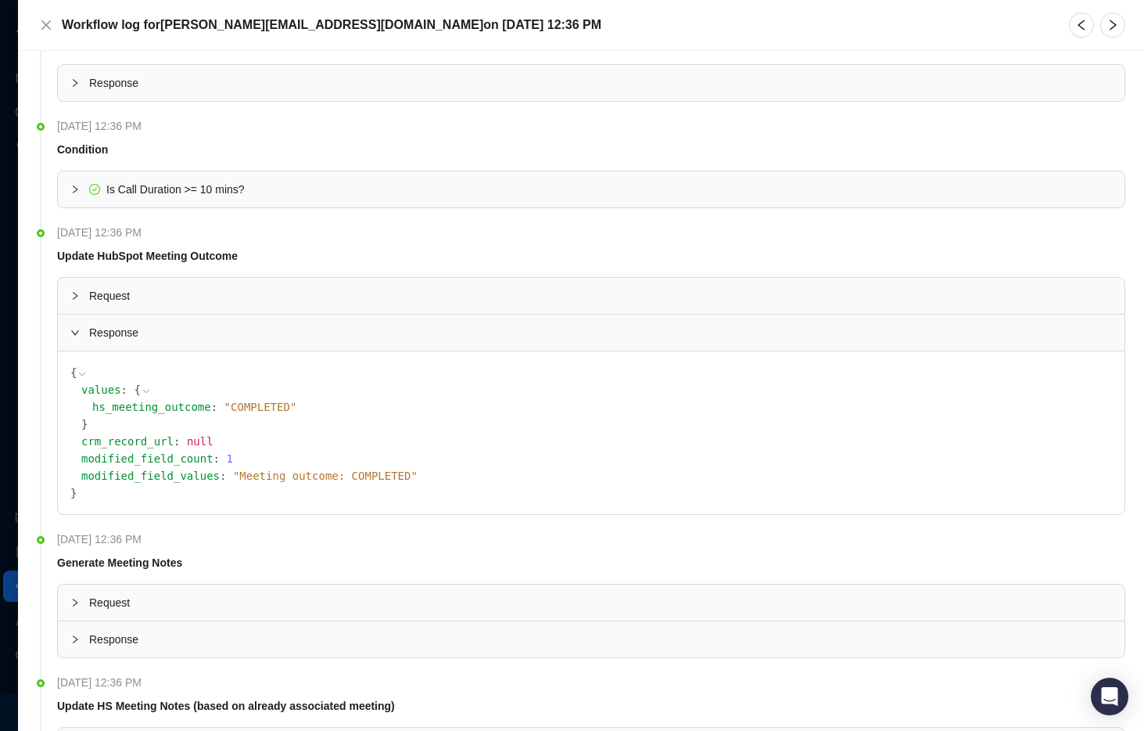
click at [112, 332] on span "Response" at bounding box center [600, 332] width 1023 height 17
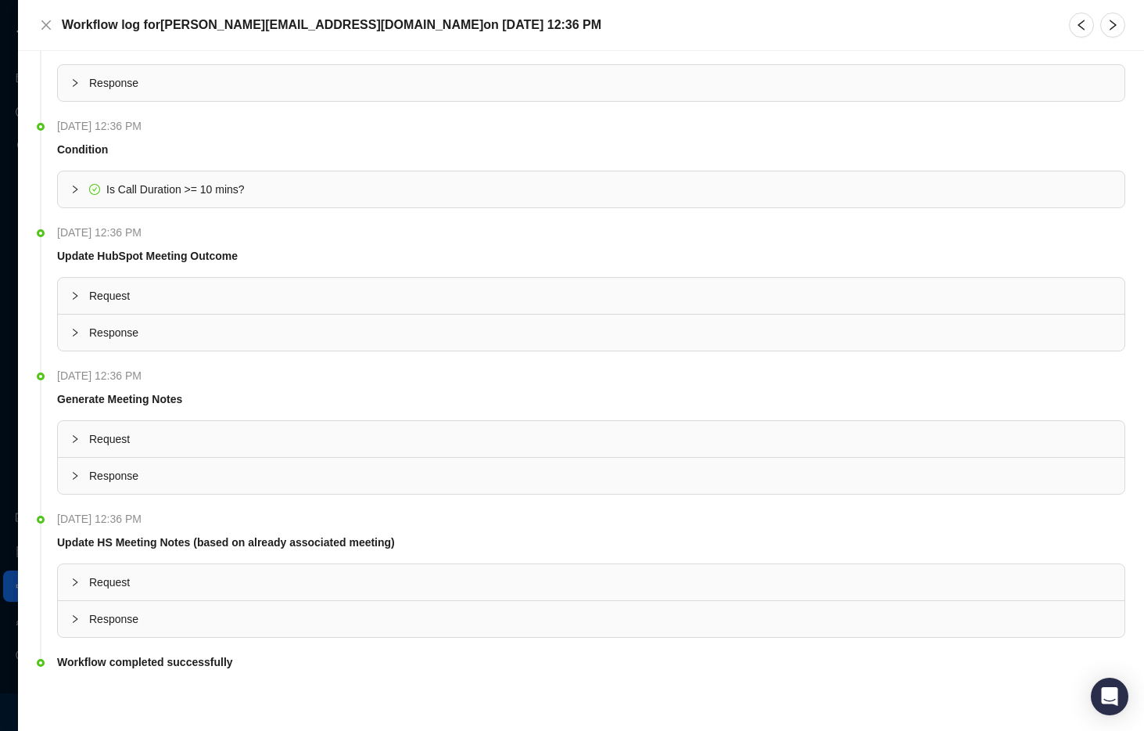
click at [104, 289] on span "Request" at bounding box center [600, 295] width 1023 height 17
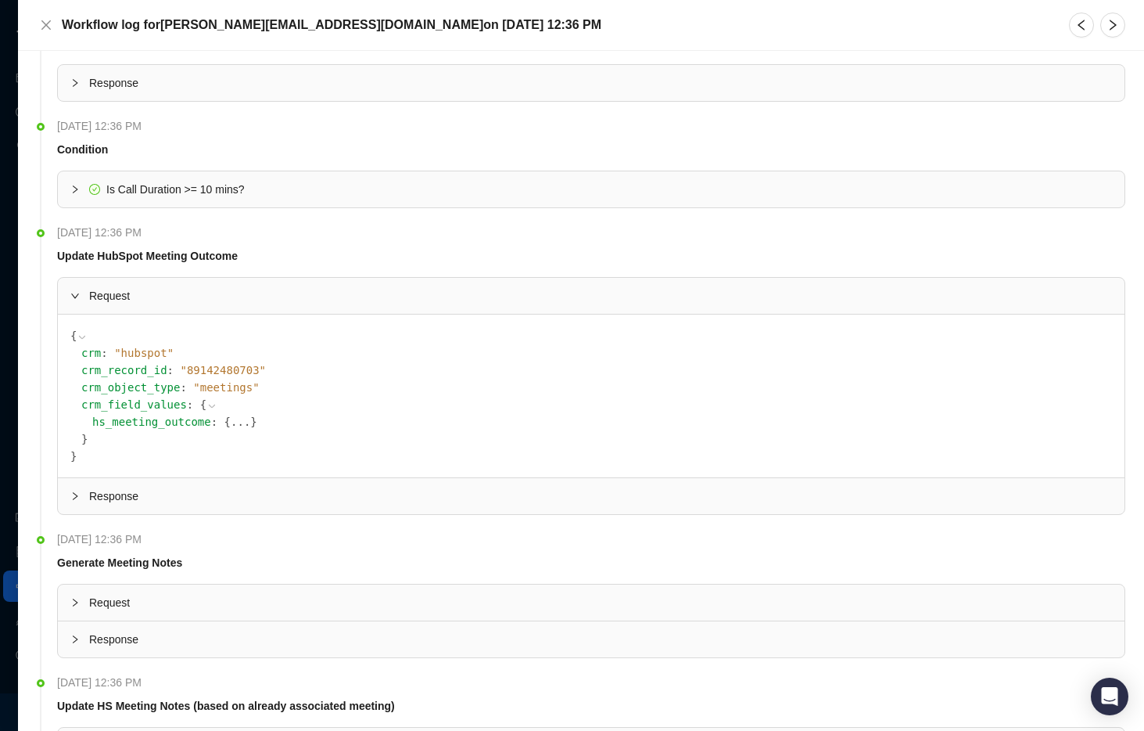
click at [250, 421] on span "}" at bounding box center [253, 421] width 6 height 13
click at [231, 422] on button "..." at bounding box center [241, 421] width 20 height 17
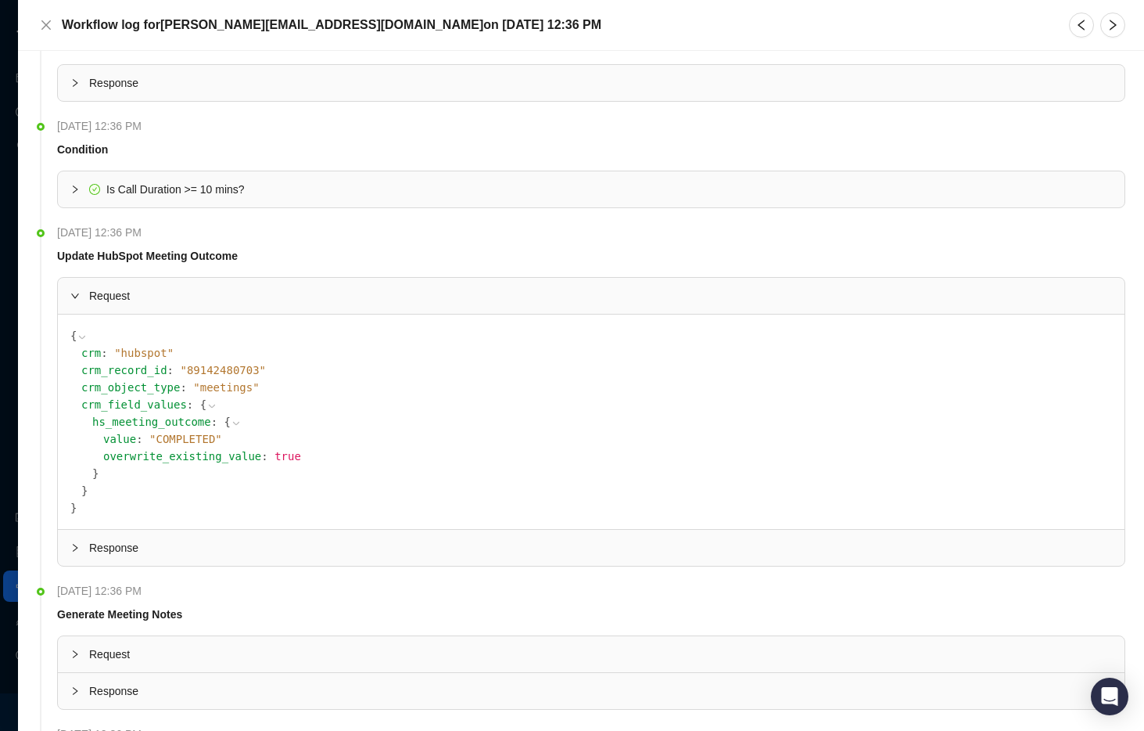
click at [233, 422] on icon at bounding box center [236, 423] width 6 height 3
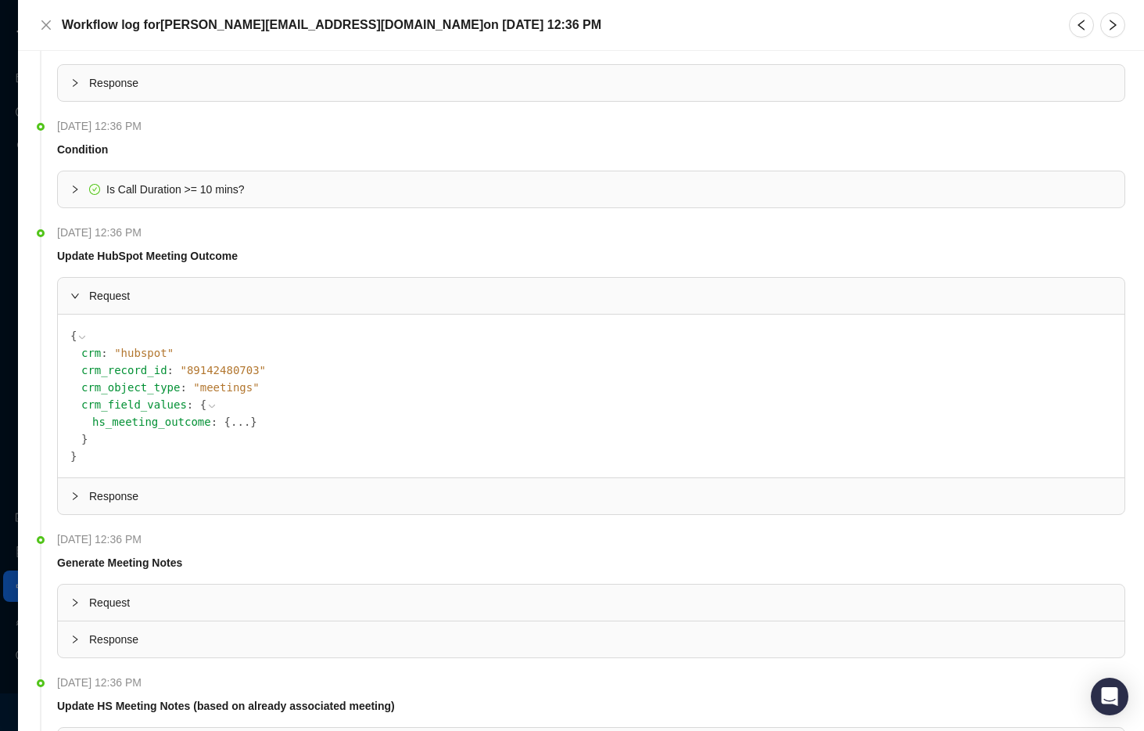
click at [207, 409] on icon at bounding box center [212, 405] width 11 height 11
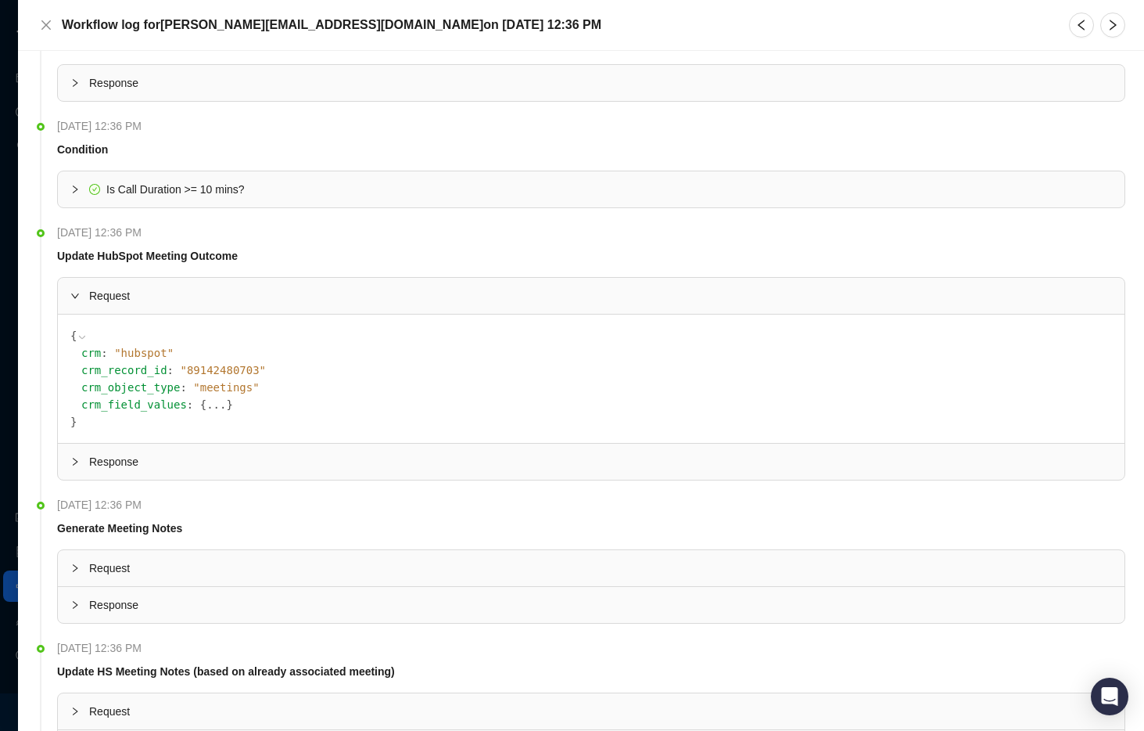
click at [207, 409] on button "..." at bounding box center [217, 404] width 20 height 17
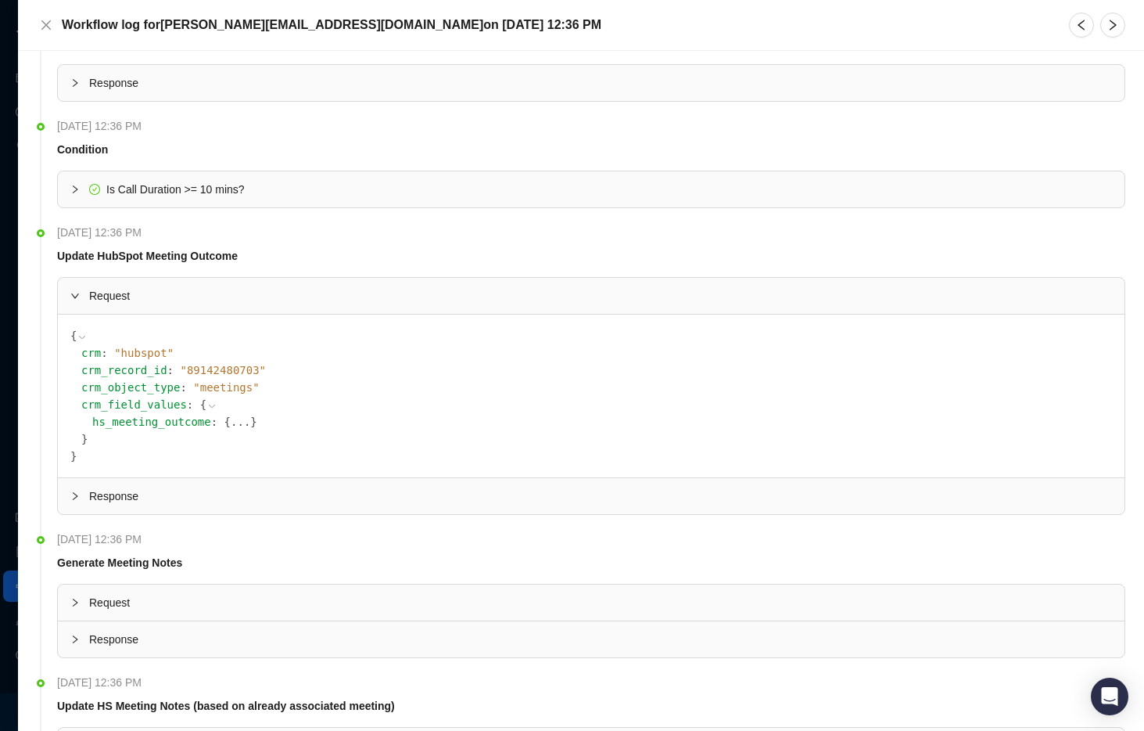
click at [231, 424] on button "..." at bounding box center [241, 421] width 20 height 17
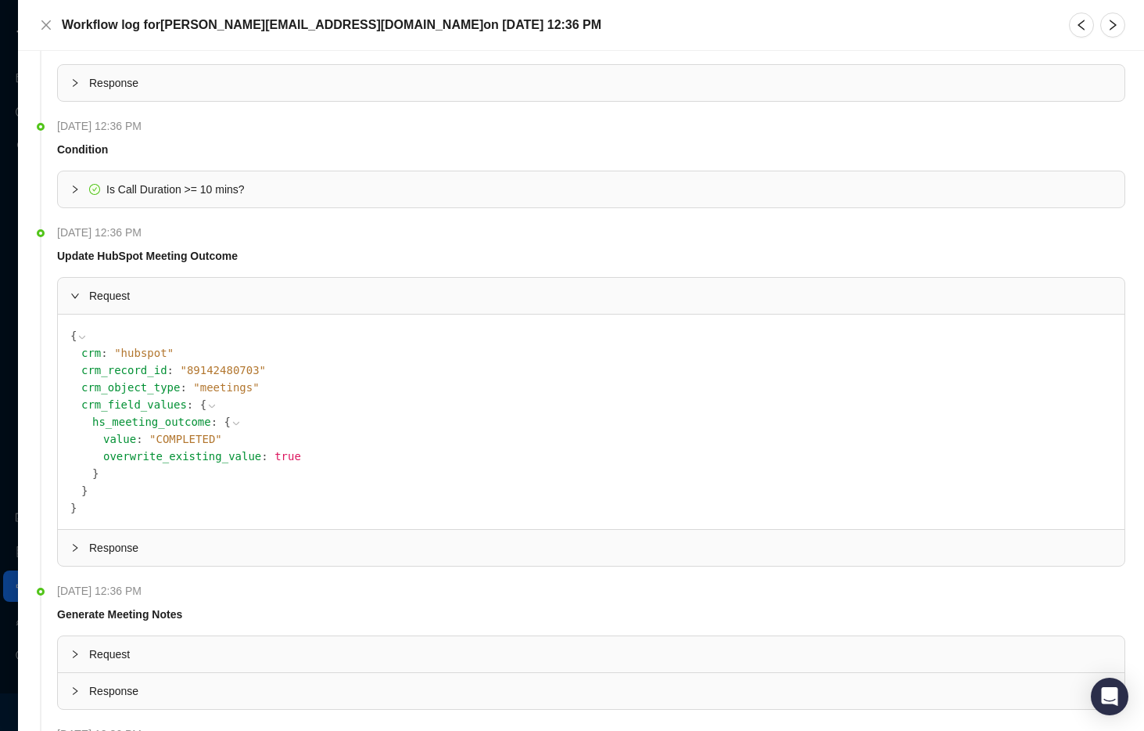
click at [145, 539] on span "Response" at bounding box center [600, 547] width 1023 height 17
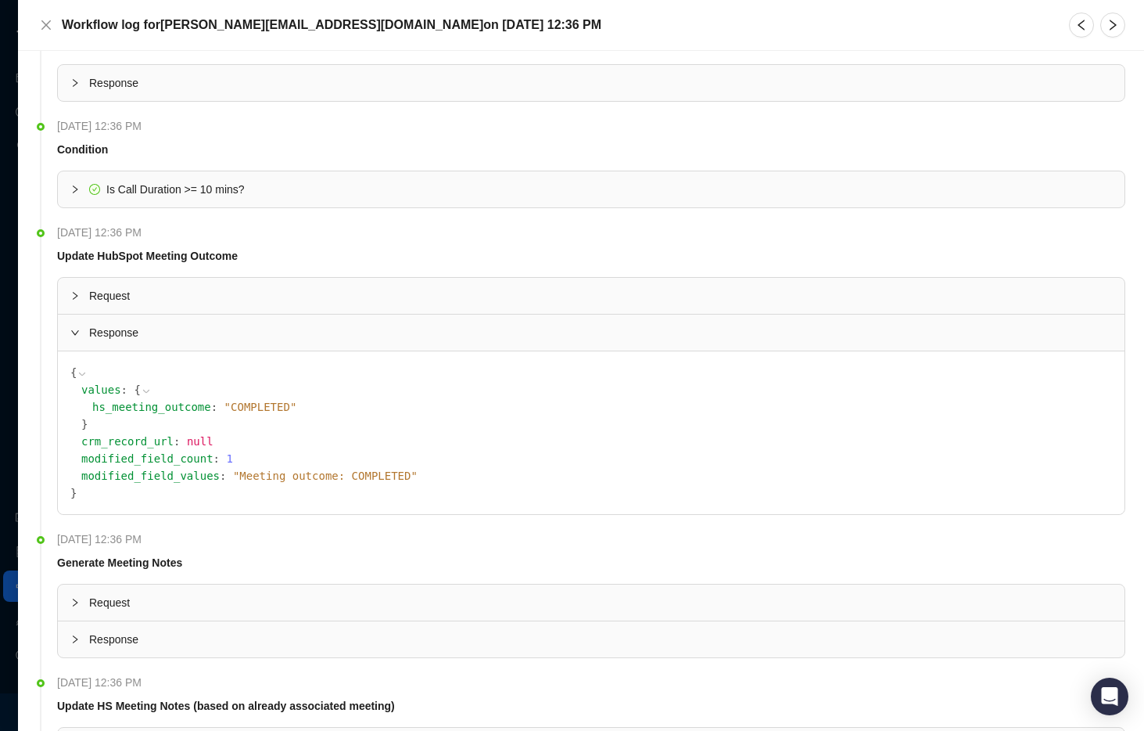
click at [130, 327] on span "Response" at bounding box center [600, 332] width 1023 height 17
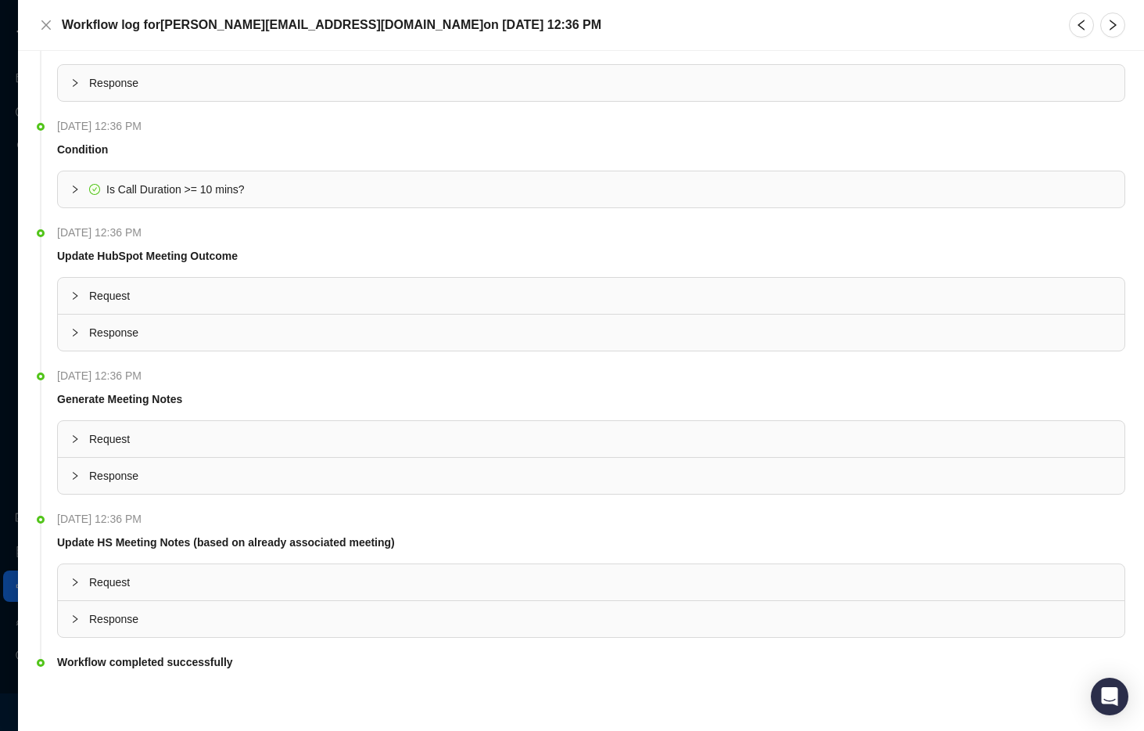
click at [166, 612] on span "Response" at bounding box center [600, 618] width 1023 height 17
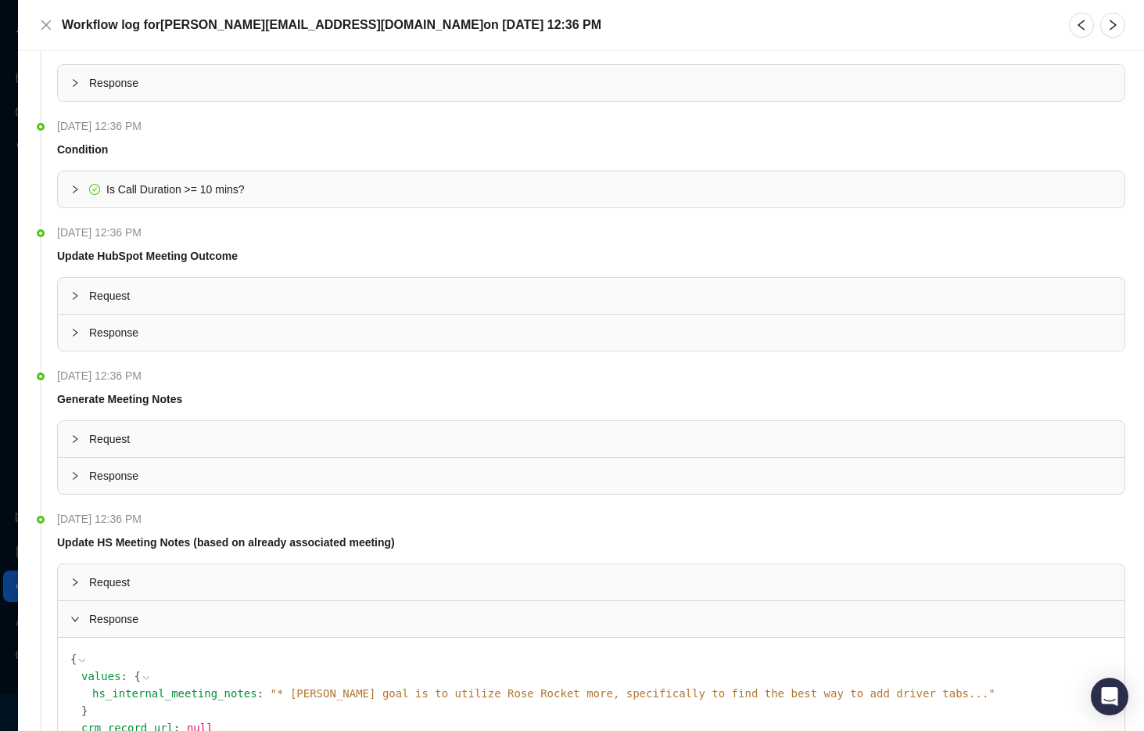
scroll to position [217, 0]
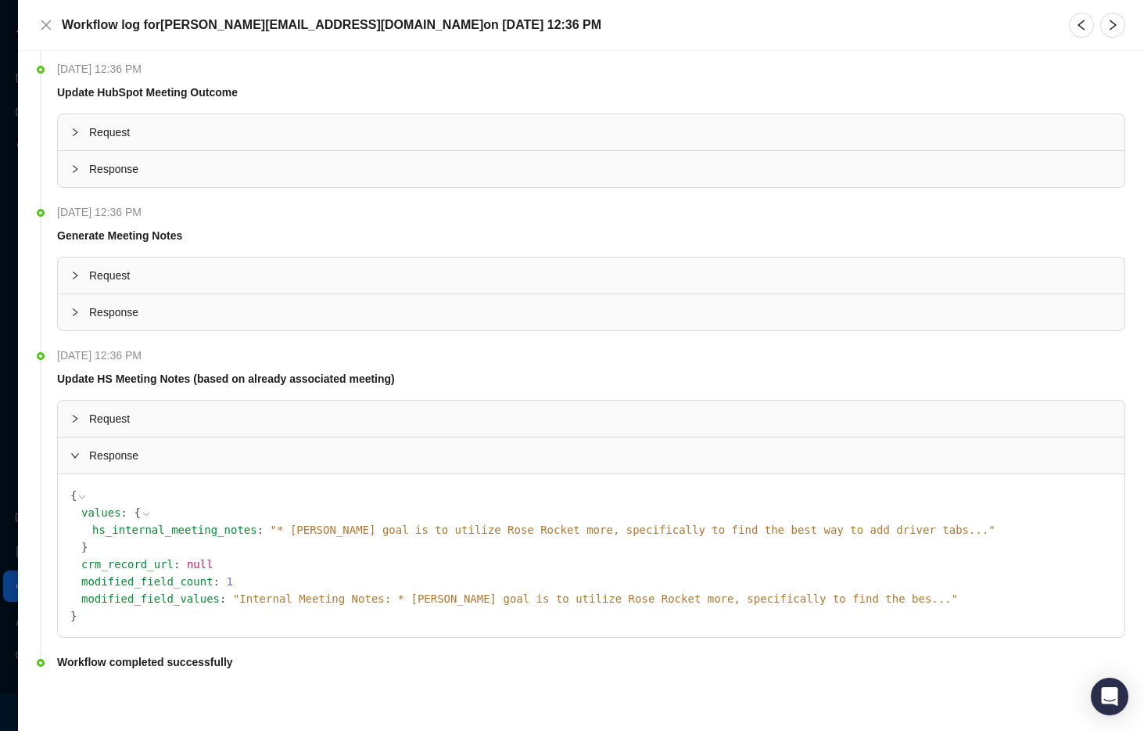
click at [141, 445] on div "Response" at bounding box center [591, 455] width 1067 height 36
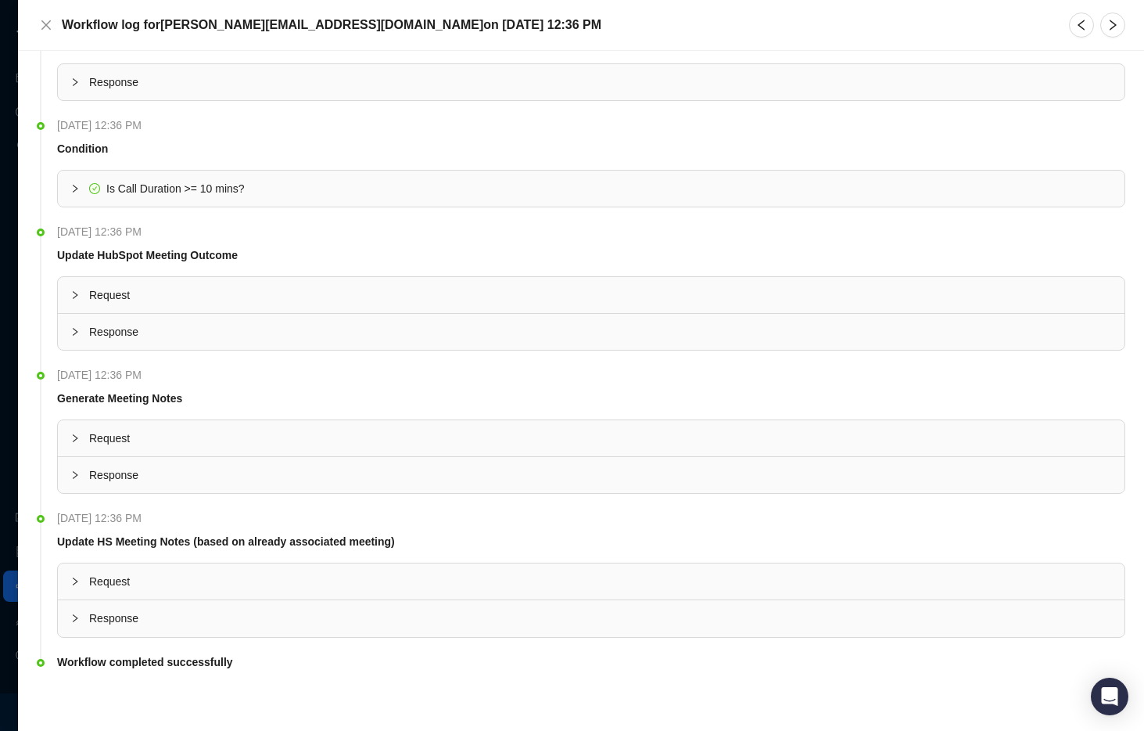
scroll to position [53, 0]
click at [135, 580] on span "Request" at bounding box center [600, 581] width 1023 height 17
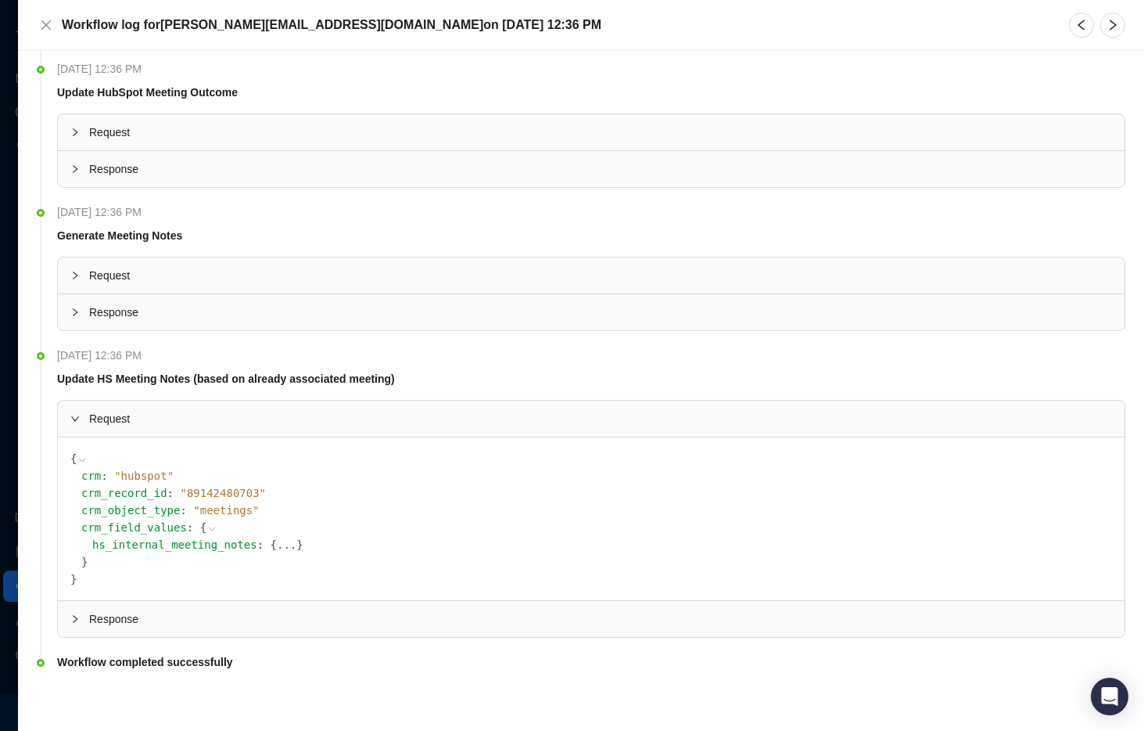
scroll to position [0, 0]
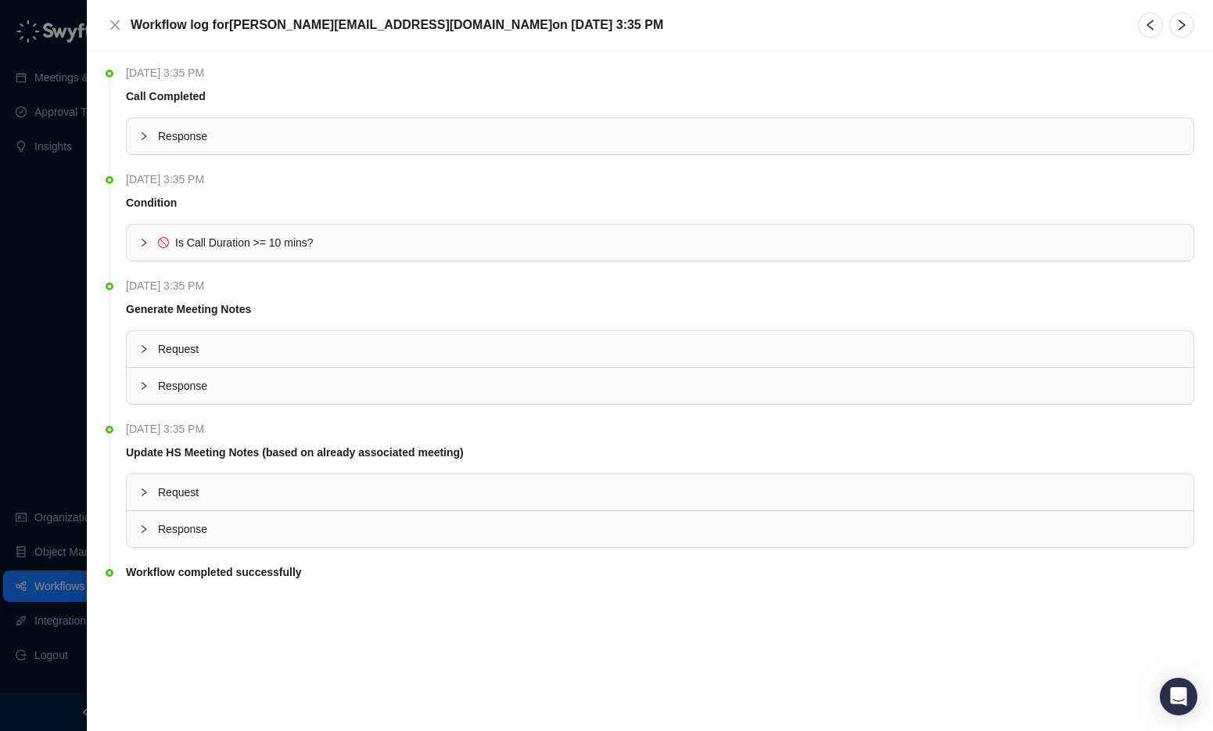
click at [235, 242] on span "Is Call Duration >= 10 mins?" at bounding box center [244, 242] width 138 height 13
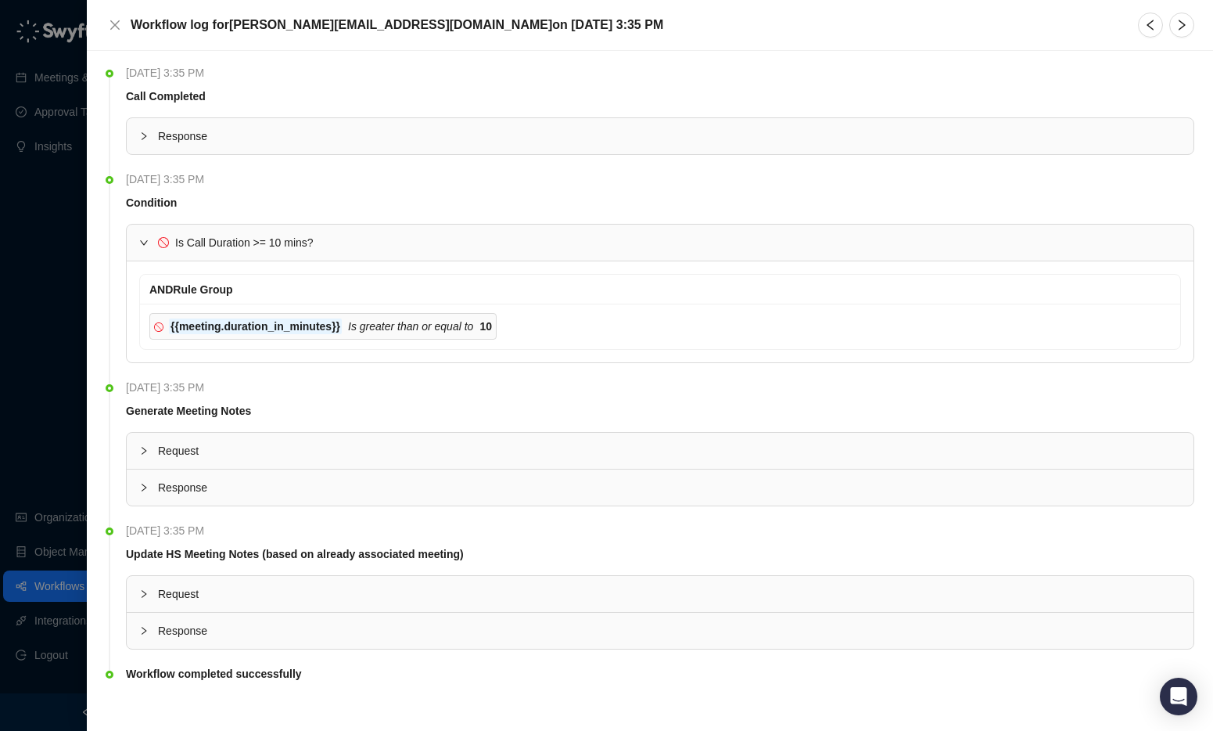
click at [235, 242] on span "Is Call Duration >= 10 mins?" at bounding box center [244, 242] width 138 height 13
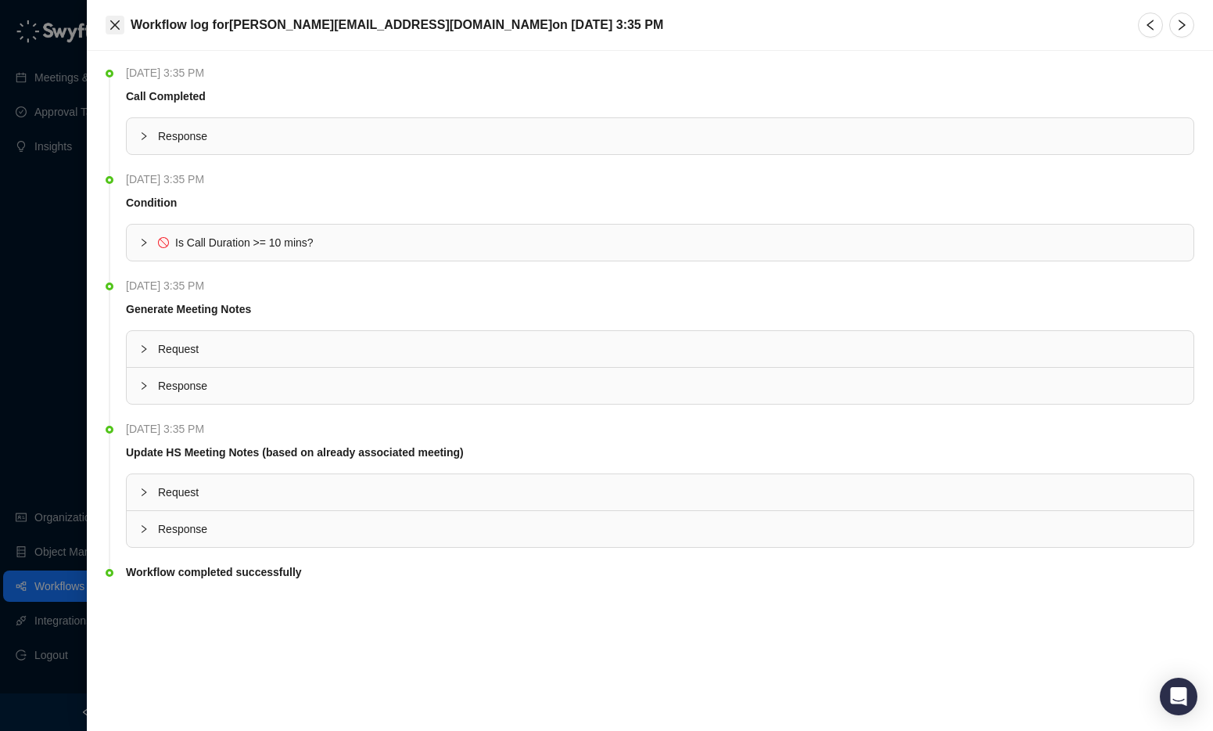
click at [119, 20] on icon "close" at bounding box center [115, 25] width 13 height 13
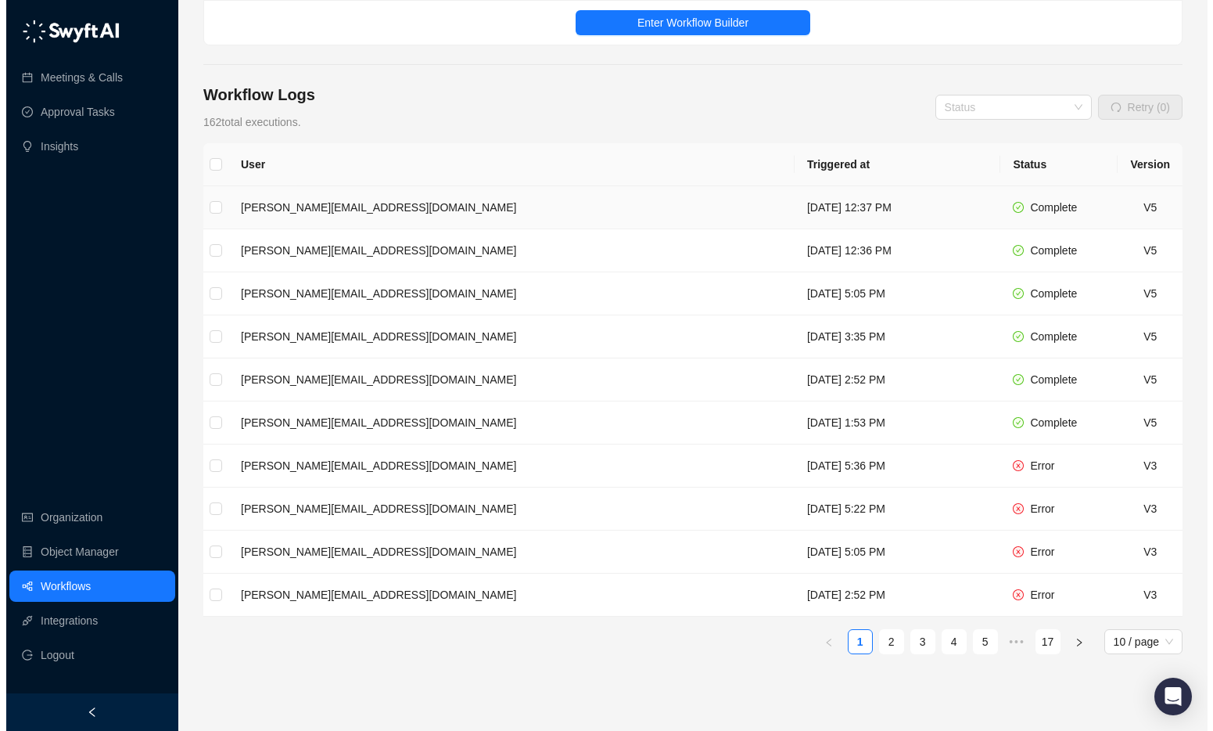
scroll to position [173, 0]
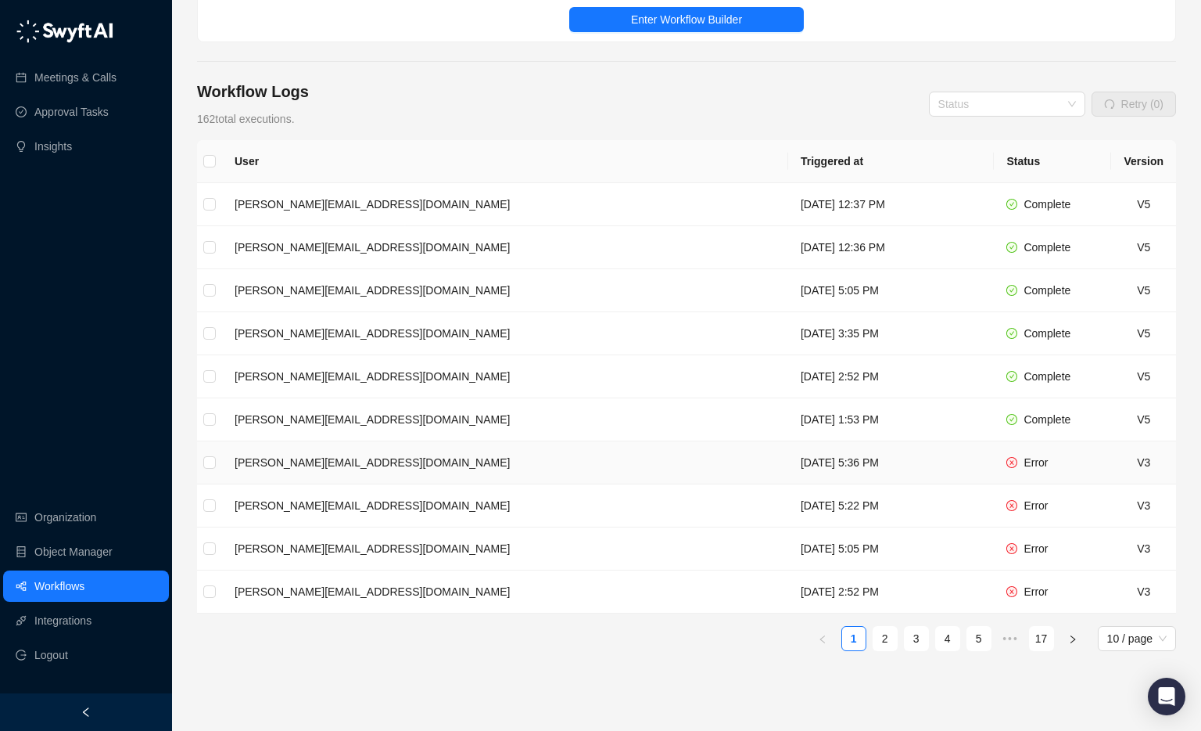
click at [831, 454] on td "[DATE] 5:36 PM" at bounding box center [891, 462] width 206 height 43
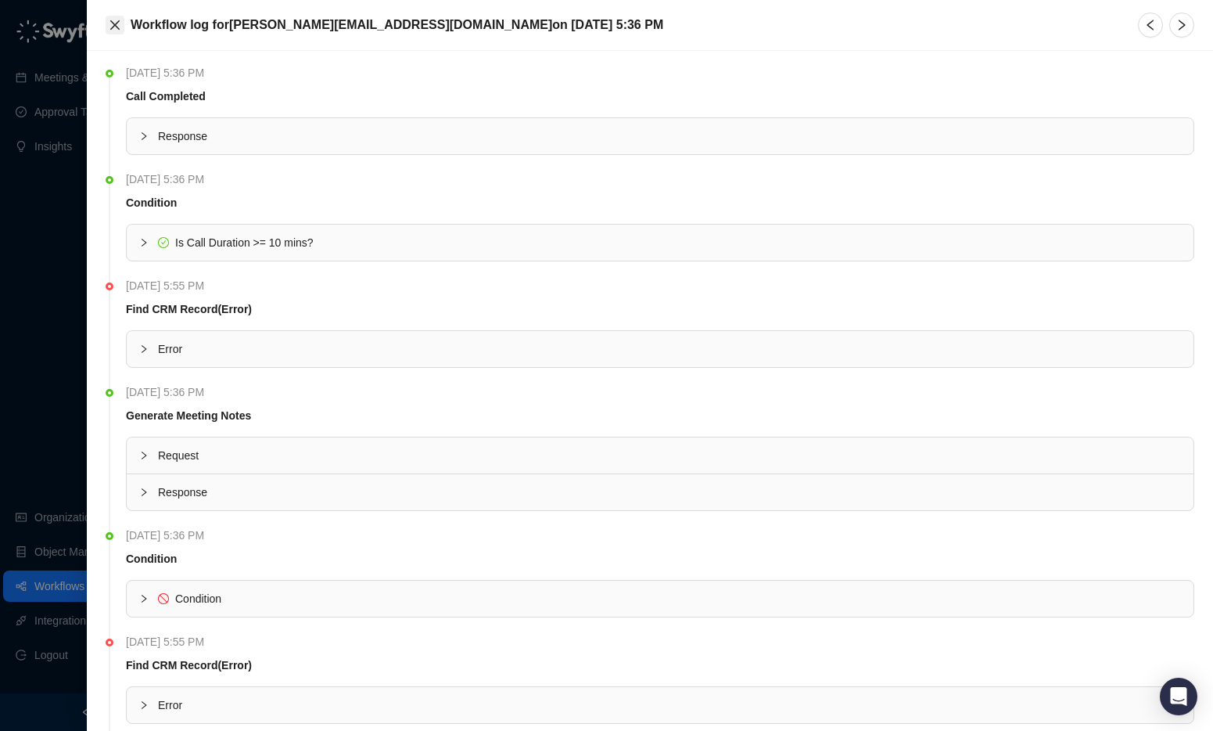
click at [116, 27] on icon "close" at bounding box center [114, 24] width 9 height 9
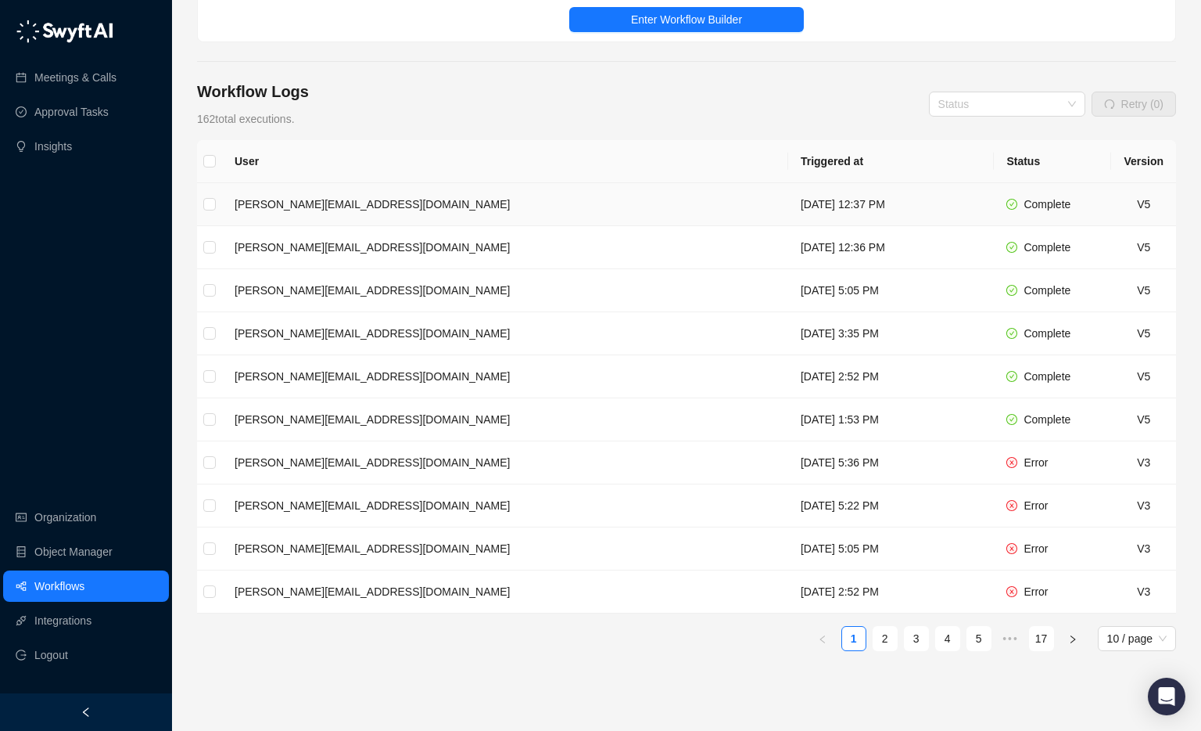
click at [410, 199] on td "[PERSON_NAME][EMAIL_ADDRESS][DOMAIN_NAME]" at bounding box center [505, 204] width 566 height 43
